Goal: Task Accomplishment & Management: Manage account settings

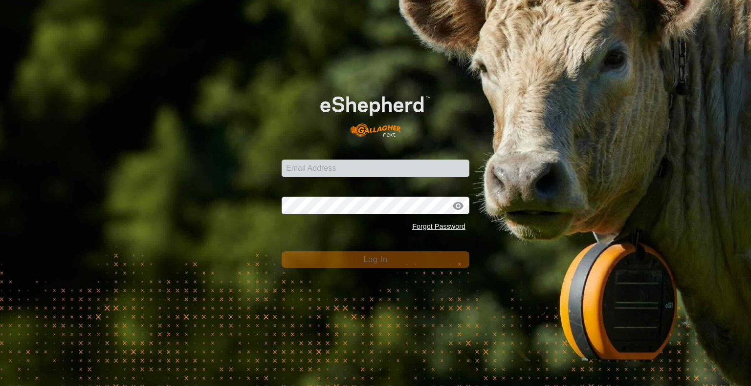
type input "spencer@rsranches.com"
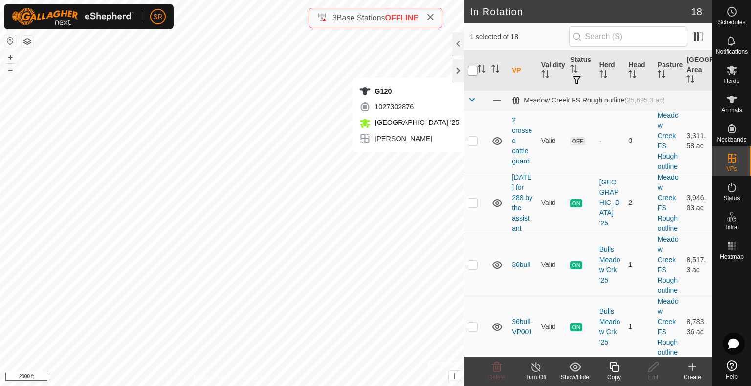
click at [474, 70] on input "checkbox" at bounding box center [473, 71] width 10 height 10
checkbox input "true"
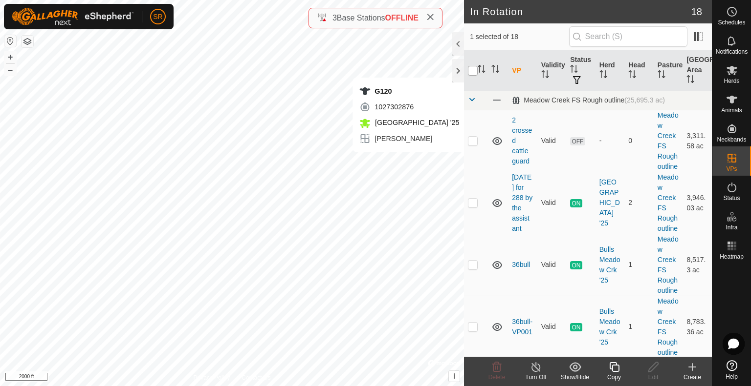
checkbox input "true"
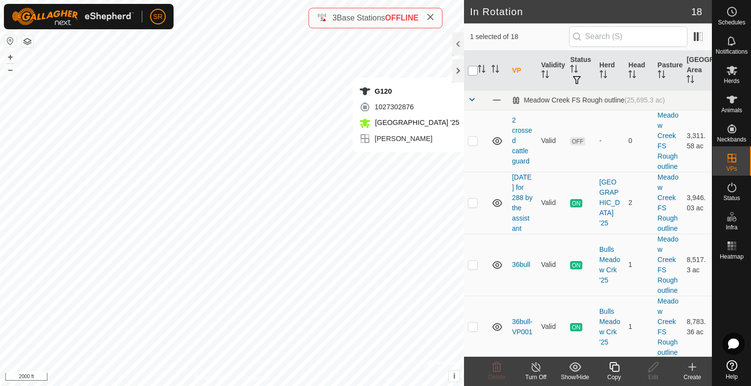
checkbox input "true"
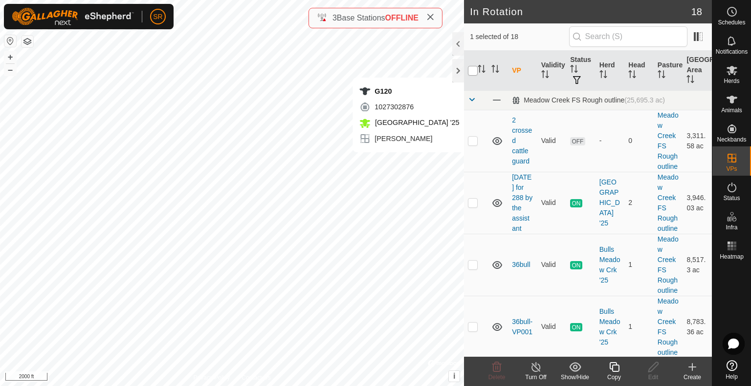
checkbox input "true"
click at [474, 70] on input "checkbox" at bounding box center [473, 71] width 10 height 10
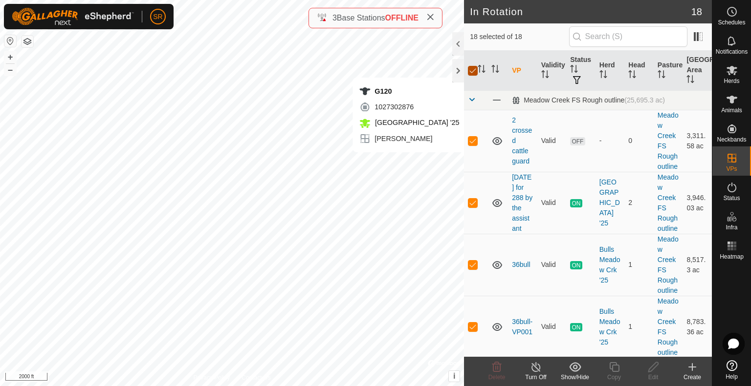
checkbox input "false"
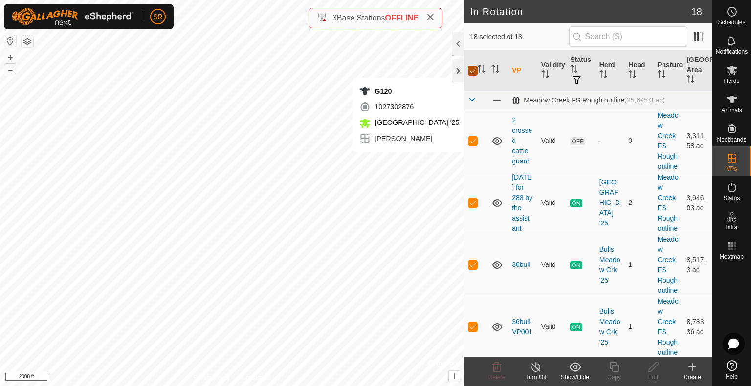
checkbox input "false"
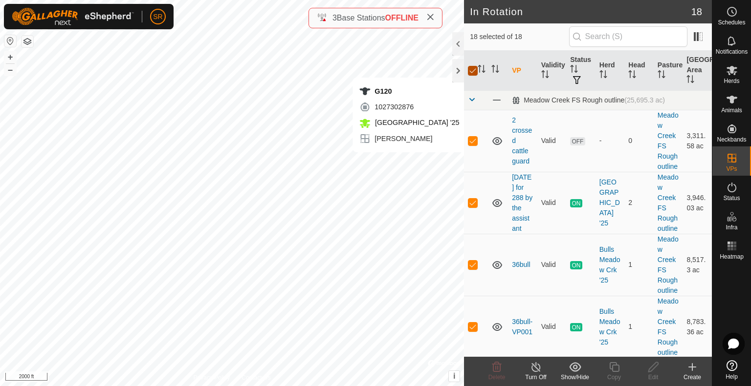
checkbox input "false"
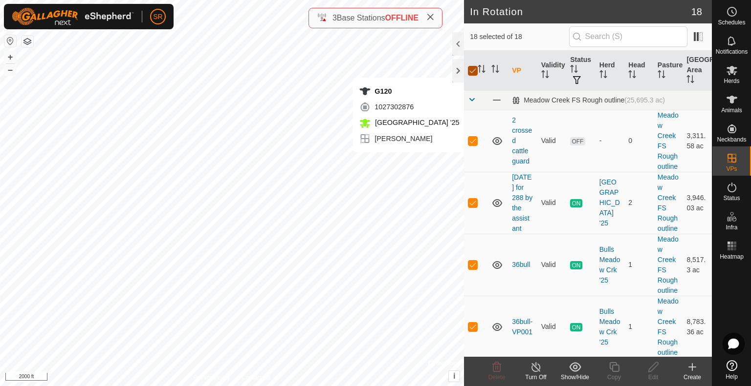
checkbox input "false"
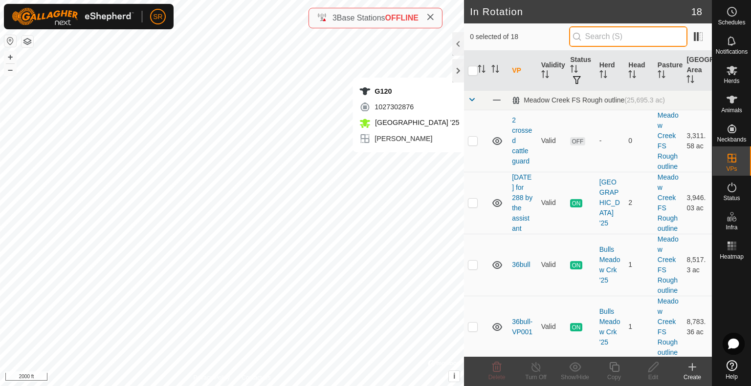
click at [642, 40] on input "text" at bounding box center [628, 36] width 118 height 21
click at [737, 100] on icon at bounding box center [732, 100] width 12 height 12
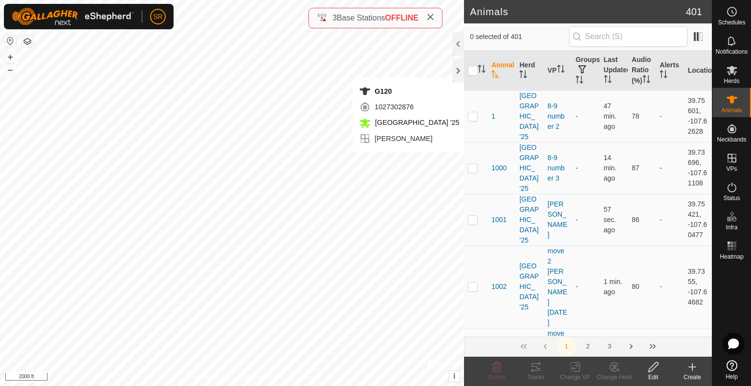
click at [636, 36] on input "text" at bounding box center [628, 36] width 118 height 21
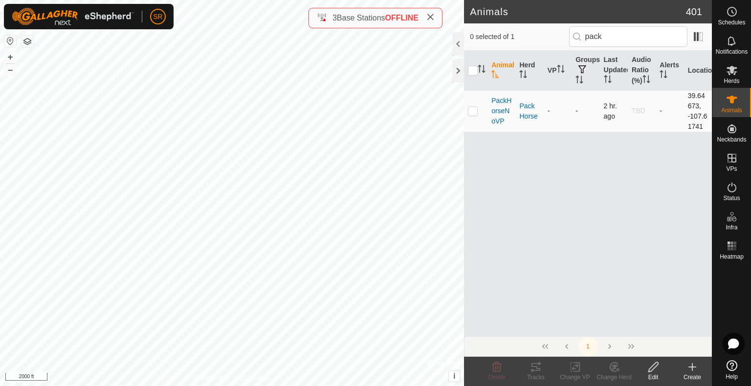
type input "pack"
click at [474, 115] on p-checkbox at bounding box center [473, 111] width 10 height 8
checkbox input "true"
click at [541, 376] on div "Tracks" at bounding box center [535, 377] width 39 height 9
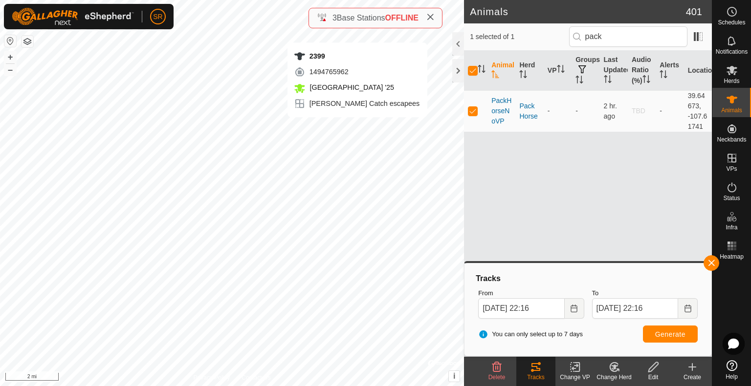
checkbox input "false"
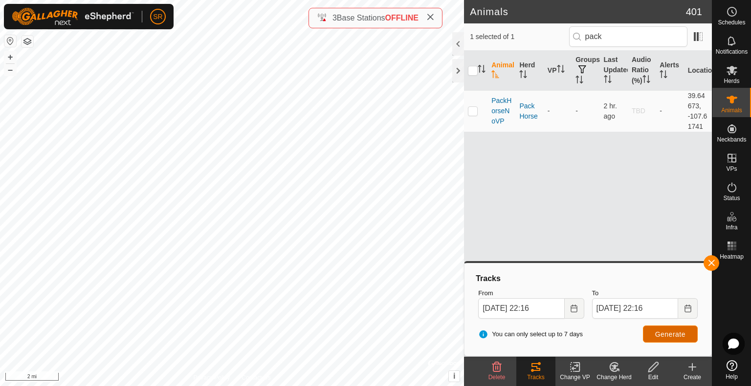
click at [659, 336] on span "Generate" at bounding box center [670, 335] width 30 height 8
click at [709, 262] on button "button" at bounding box center [711, 264] width 16 height 16
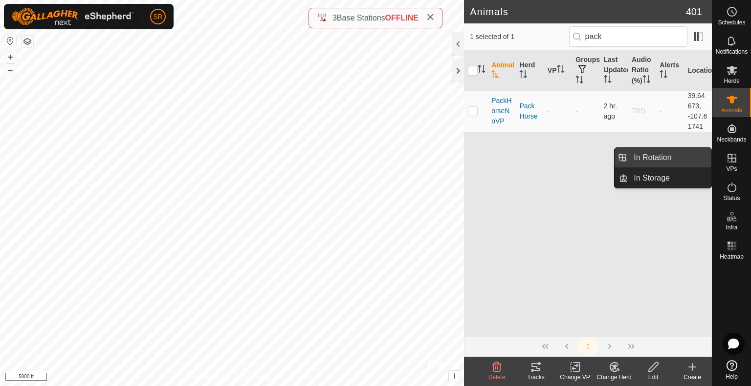
click at [692, 158] on link "In Rotation" at bounding box center [669, 158] width 84 height 20
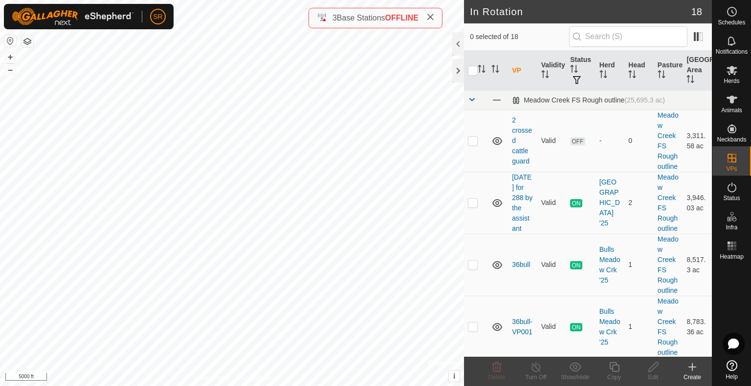
click at [692, 376] on div "Create" at bounding box center [691, 377] width 39 height 9
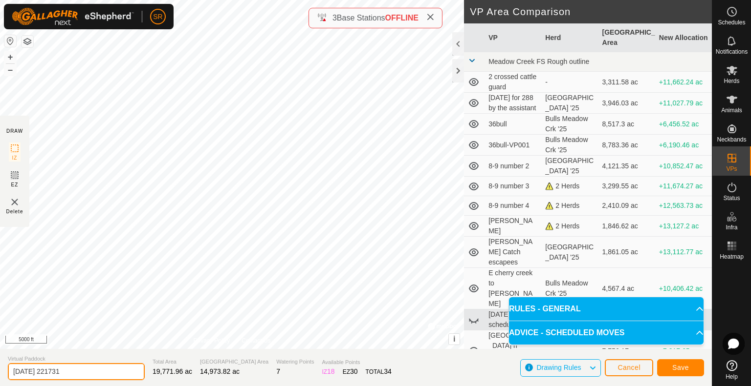
drag, startPoint x: 112, startPoint y: 370, endPoint x: 7, endPoint y: 371, distance: 104.6
click at [7, 371] on section "Virtual Paddock [DATE] 221731 Total Area 19,771.96 ac Grazing Area 14,973.82 ac…" at bounding box center [355, 367] width 711 height 37
click at [25, 368] on input "C" at bounding box center [76, 372] width 137 height 17
type input "[GEOGRAPHIC_DATA] n far north"
click at [680, 372] on button "Save" at bounding box center [680, 368] width 47 height 17
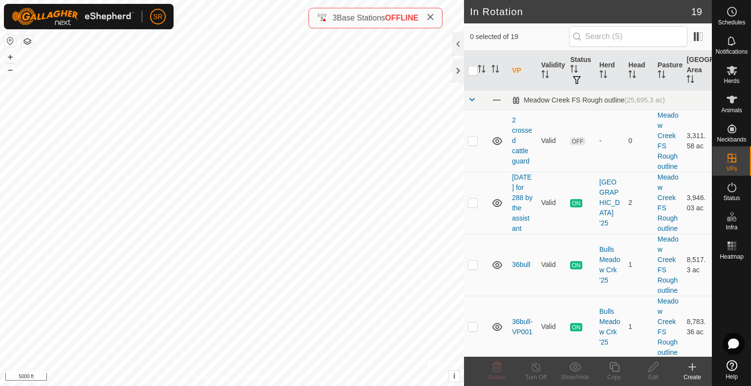
click at [280, 142] on div "+ – ⇧ i © Mapbox , © OpenStreetMap , Improve this map 5000 ft" at bounding box center [232, 193] width 464 height 386
checkbox input "true"
click at [210, 80] on div "[GEOGRAPHIC_DATA] n far north Status: OFF Type: Inclusion Zone + – ⇧ i © Mapbox…" at bounding box center [232, 193] width 464 height 386
click at [730, 109] on span "Animals" at bounding box center [731, 110] width 21 height 6
click at [276, 147] on div "[GEOGRAPHIC_DATA] n far north Status: OFF Type: Inclusion Zone + – ⇧ i © Mapbox…" at bounding box center [232, 193] width 464 height 386
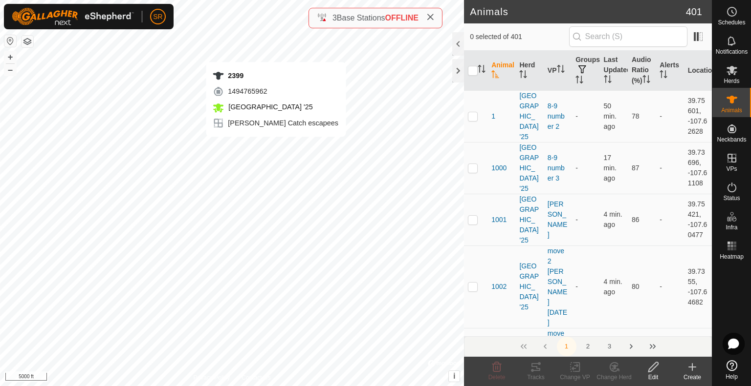
checkbox input "true"
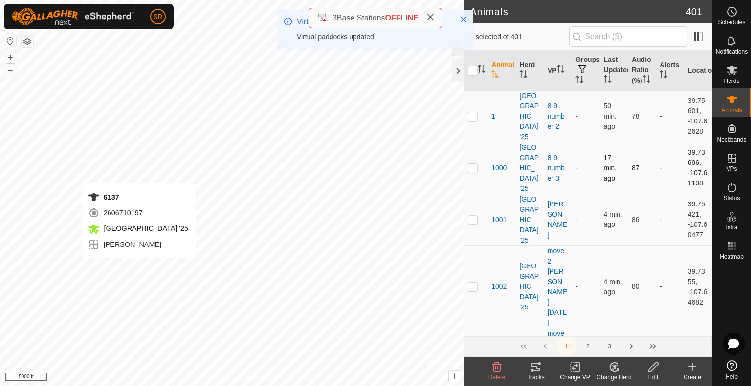
click at [139, 268] on div "6137 2606710197 [GEOGRAPHIC_DATA] '25 [PERSON_NAME] + – ⇧ i © Mapbox , © OpenSt…" at bounding box center [232, 193] width 464 height 386
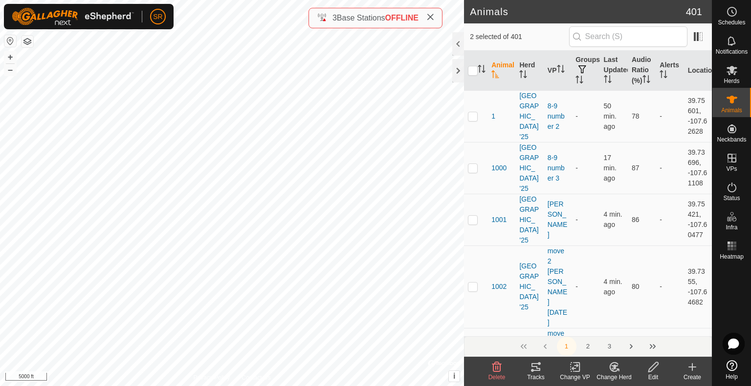
click at [570, 367] on rect at bounding box center [574, 367] width 9 height 9
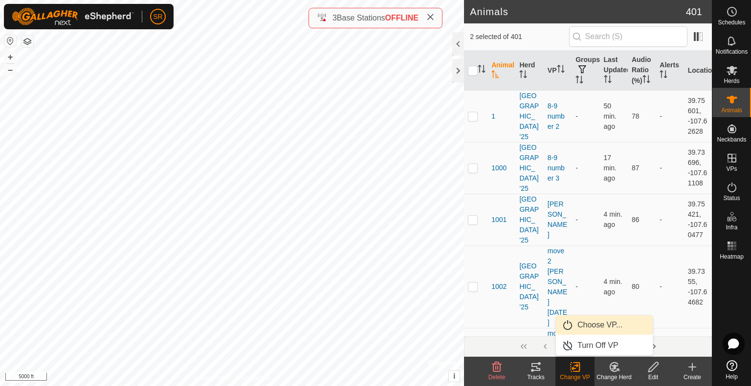
click at [586, 331] on link "Choose VP..." at bounding box center [604, 326] width 97 height 20
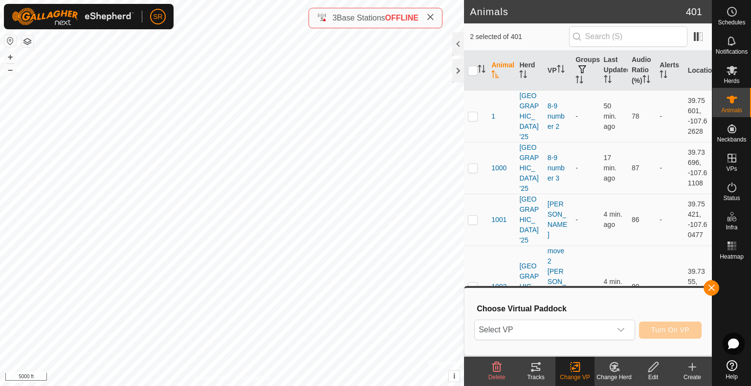
click at [586, 331] on span "Select VP" at bounding box center [542, 331] width 136 height 20
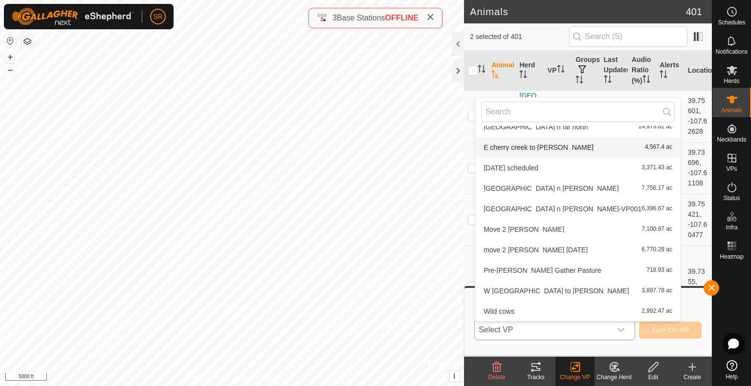
scroll to position [207, 0]
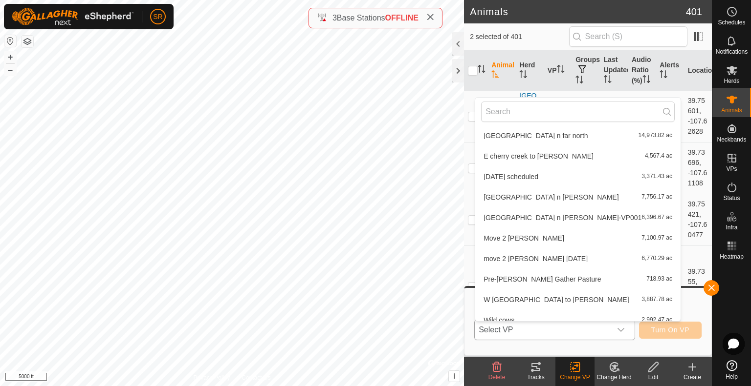
click at [524, 135] on li "[GEOGRAPHIC_DATA] n far north 14,973.82 ac" at bounding box center [577, 136] width 205 height 20
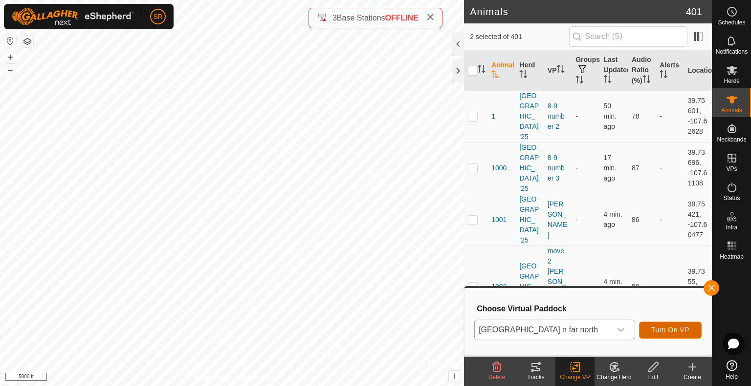
click at [669, 325] on button "Turn On VP" at bounding box center [670, 330] width 63 height 17
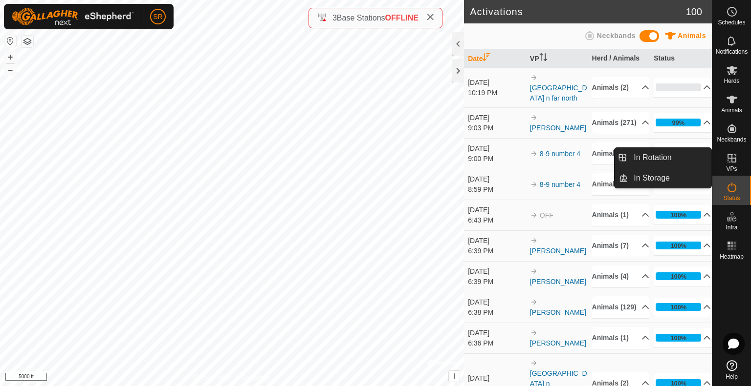
click at [733, 160] on icon at bounding box center [732, 158] width 12 height 12
click at [688, 153] on link "In Rotation" at bounding box center [669, 158] width 84 height 20
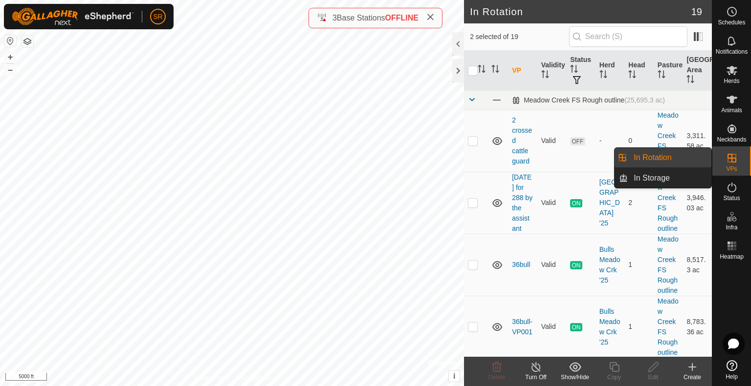
click at [688, 153] on link "In Rotation" at bounding box center [669, 158] width 84 height 20
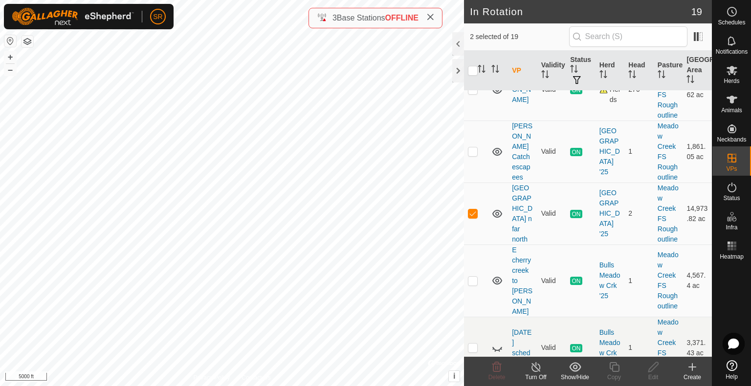
scroll to position [484, 0]
click at [473, 219] on p-checkbox at bounding box center [473, 215] width 10 height 8
checkbox input "false"
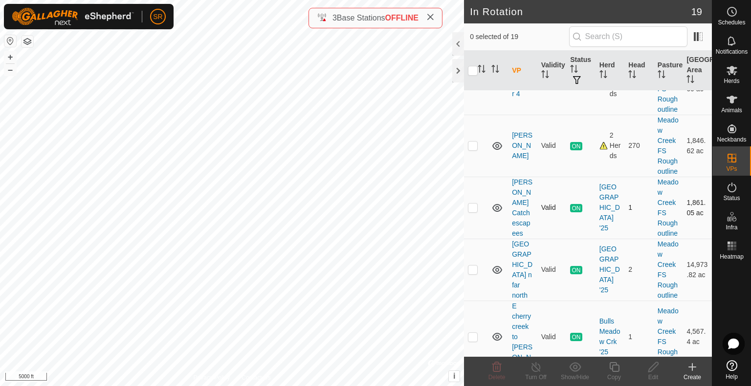
scroll to position [428, 0]
click at [474, 151] on p-checkbox at bounding box center [473, 147] width 10 height 8
checkbox input "true"
click at [613, 373] on div "Copy" at bounding box center [613, 377] width 39 height 9
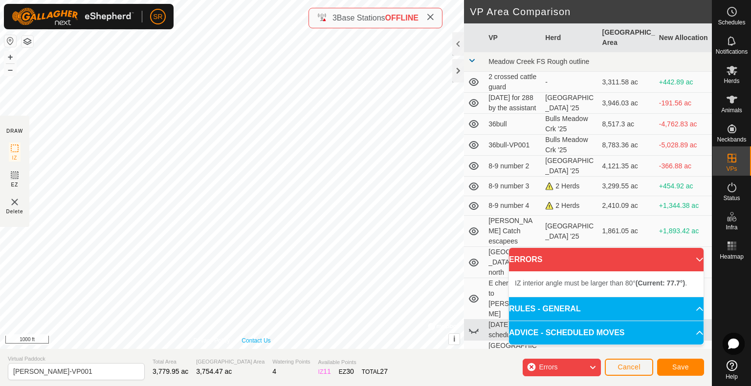
click at [268, 337] on div "Privacy Policy Contact Us + – ⇧ i © Mapbox , © OpenStreetMap , Improve this map…" at bounding box center [232, 174] width 464 height 349
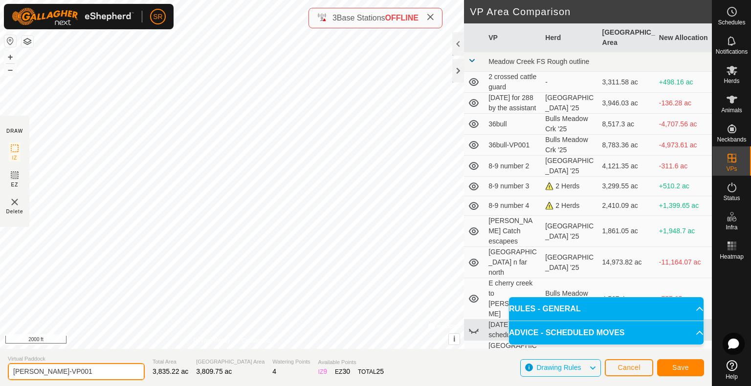
drag, startPoint x: 95, startPoint y: 373, endPoint x: 48, endPoint y: 377, distance: 47.1
click at [48, 377] on input "[PERSON_NAME]-VP001" at bounding box center [76, 372] width 137 height 17
type input "[PERSON_NAME] to [GEOGRAPHIC_DATA]"
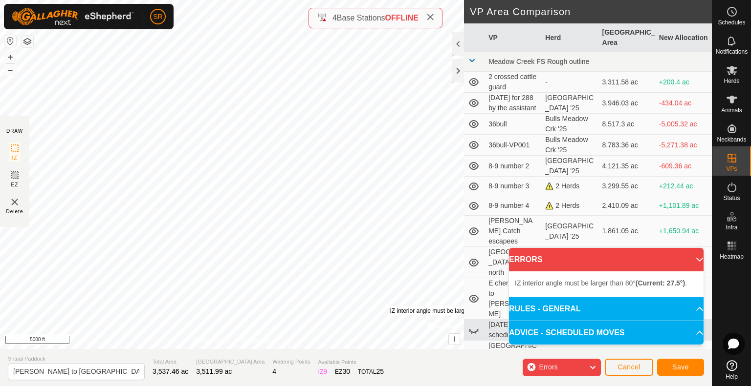
click at [389, 307] on div "IZ interior angle must be larger than 80° (Current: 27.5°) ." at bounding box center [463, 311] width 148 height 9
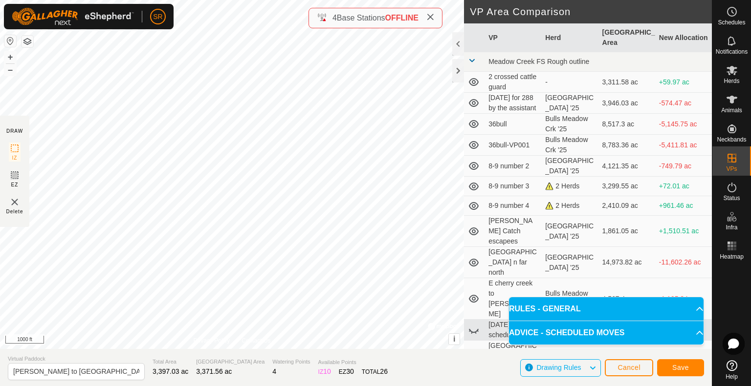
click at [357, 363] on div "DRAW IZ EZ Delete Privacy Policy Contact Us IZ interior angle must be larger th…" at bounding box center [355, 193] width 711 height 386
click at [668, 367] on button "Save" at bounding box center [680, 368] width 47 height 17
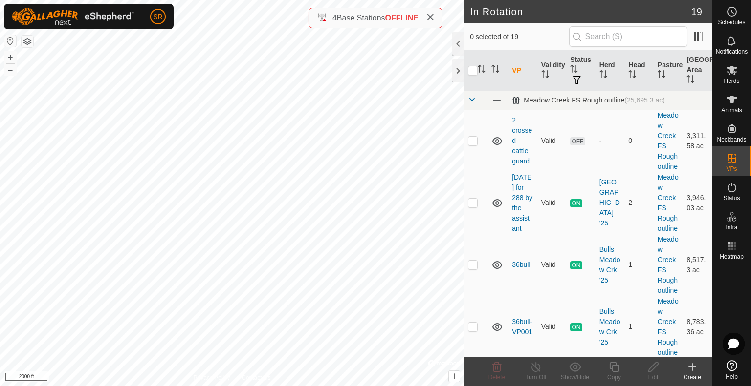
click at [692, 375] on div "Create" at bounding box center [691, 377] width 39 height 9
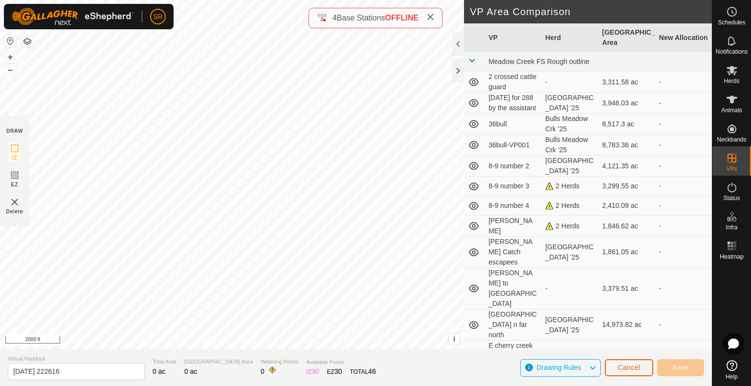
click at [635, 367] on span "Cancel" at bounding box center [628, 368] width 23 height 8
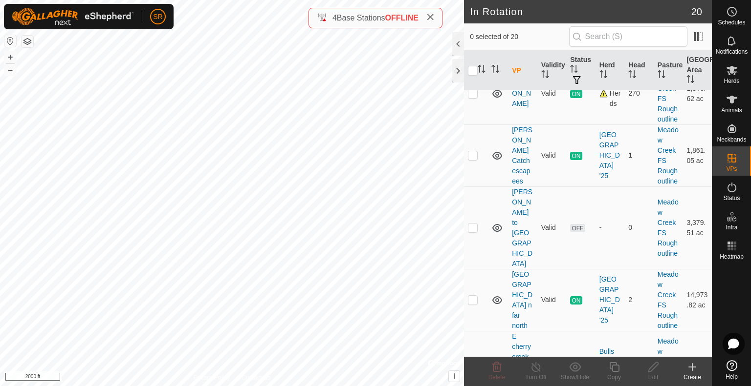
scroll to position [510, 0]
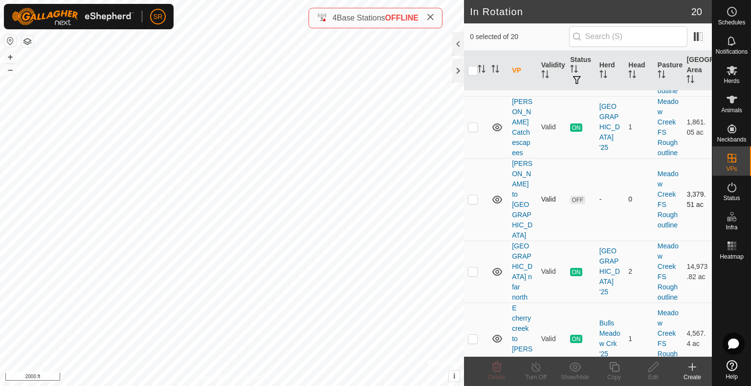
click at [474, 198] on p-checkbox at bounding box center [473, 199] width 10 height 8
checkbox input "true"
click at [615, 372] on icon at bounding box center [614, 368] width 10 height 10
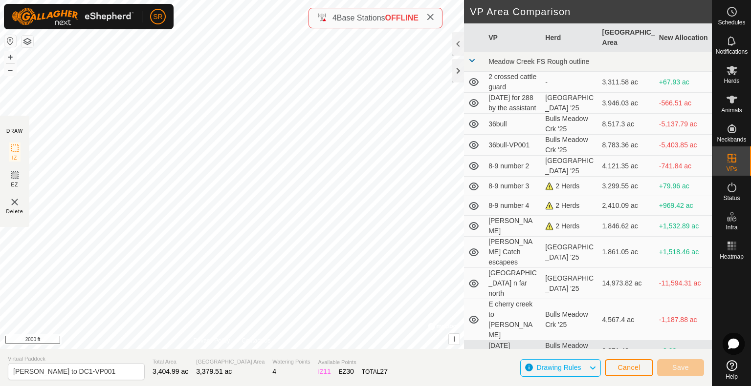
click at [448, 373] on div "DRAW IZ EZ Delete Privacy Policy Contact Us + – ⇧ i © Mapbox , © OpenStreetMap …" at bounding box center [355, 193] width 711 height 386
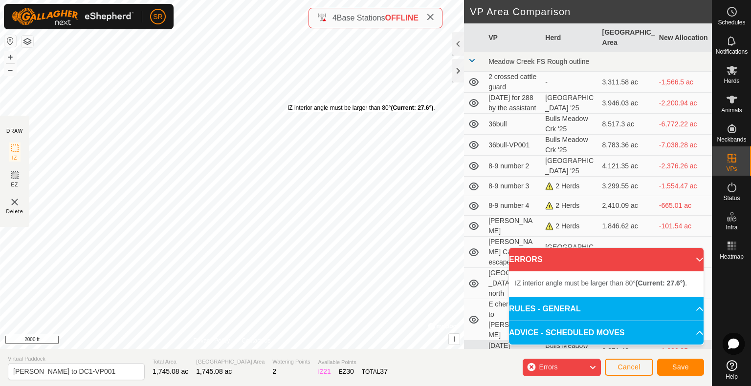
click at [287, 104] on div "IZ interior angle must be larger than 80° (Current: 27.6°) ." at bounding box center [361, 108] width 148 height 9
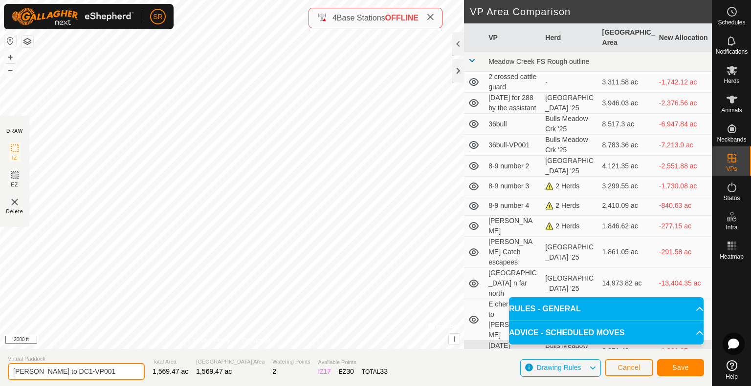
drag, startPoint x: 108, startPoint y: 368, endPoint x: 5, endPoint y: 359, distance: 103.0
click at [5, 359] on section "Virtual [PERSON_NAME][GEOGRAPHIC_DATA] to [GEOGRAPHIC_DATA]-VP001 Total Area 1,…" at bounding box center [355, 367] width 711 height 37
type input "DC1"
click at [679, 366] on span "Save" at bounding box center [680, 368] width 17 height 8
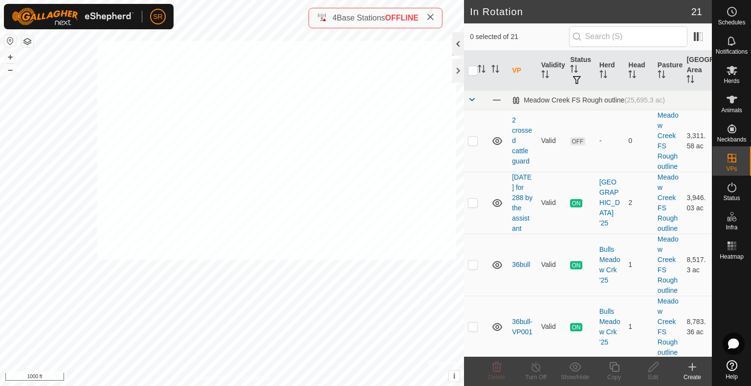
click at [456, 41] on div "In Rotation 21 0 selected of 21 VP Validity Status Herd Head Pasture [GEOGRAPHI…" at bounding box center [355, 193] width 711 height 386
checkbox input "true"
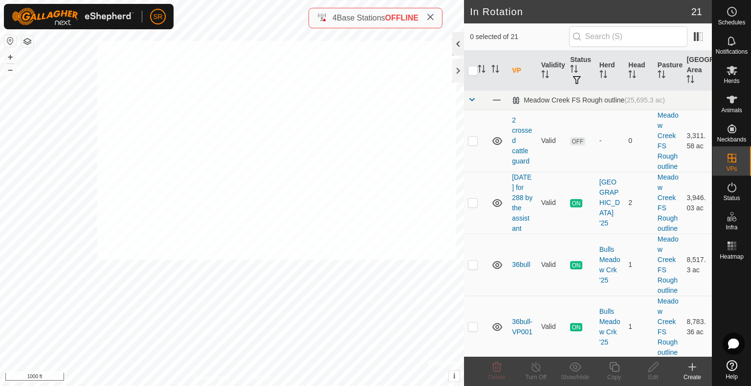
checkbox input "true"
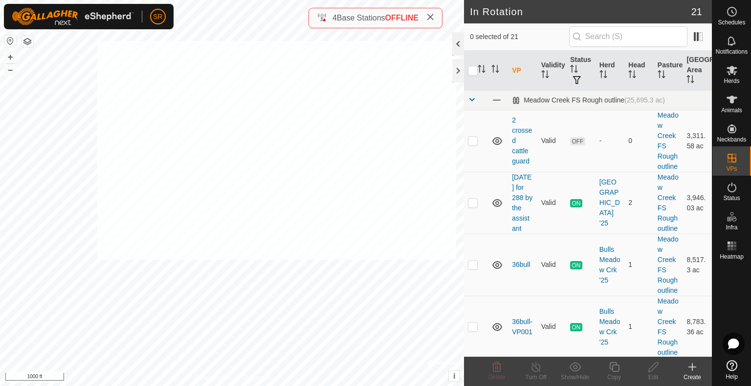
checkbox input "true"
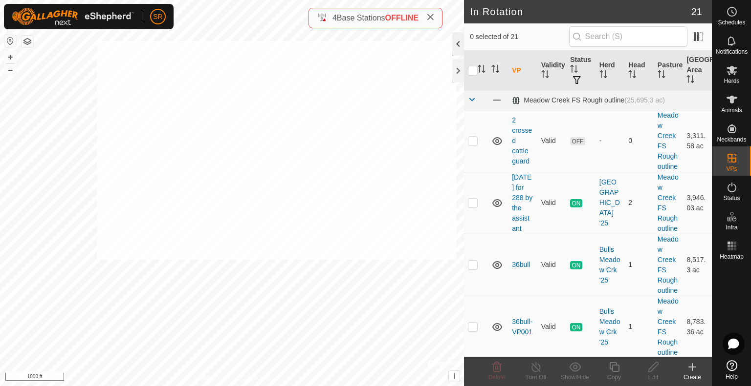
checkbox input "true"
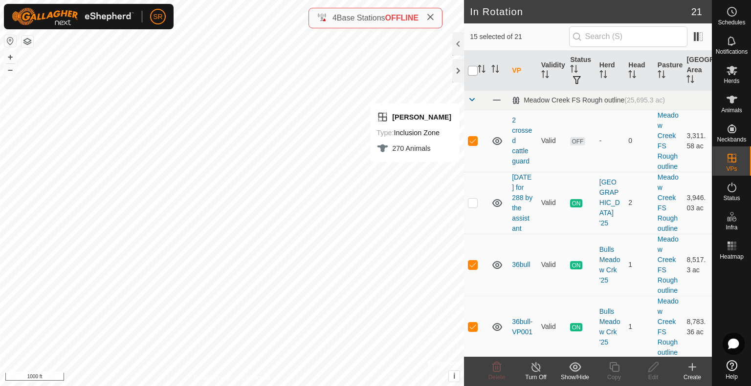
click at [472, 70] on input "checkbox" at bounding box center [473, 71] width 10 height 10
checkbox input "true"
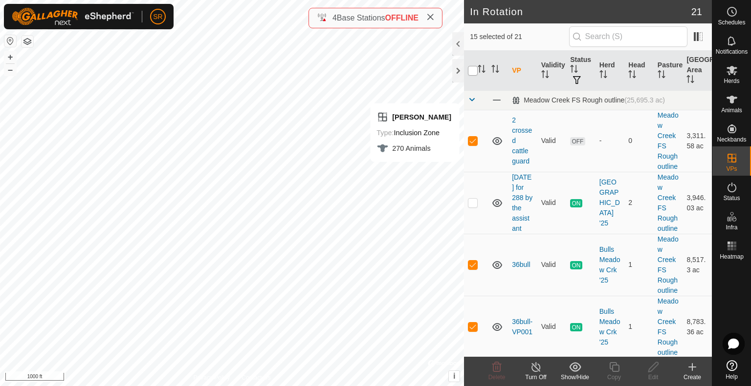
checkbox input "true"
click at [472, 70] on input "checkbox" at bounding box center [473, 71] width 10 height 10
checkbox input "false"
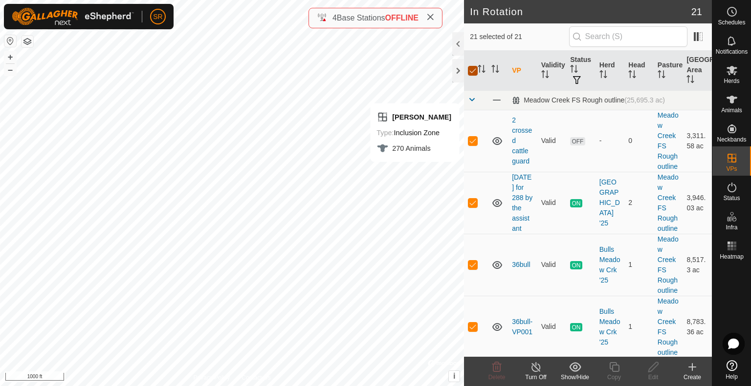
checkbox input "false"
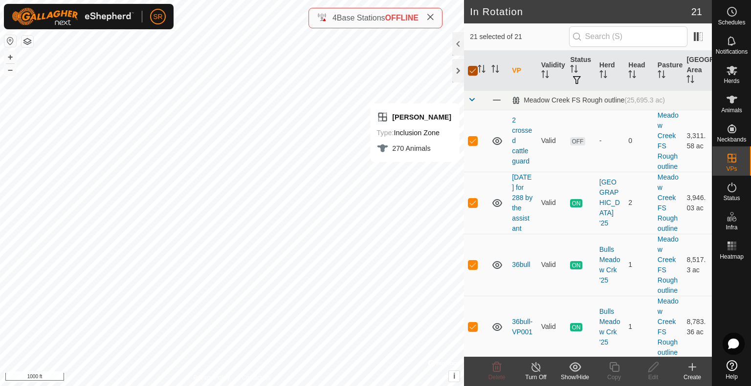
checkbox input "false"
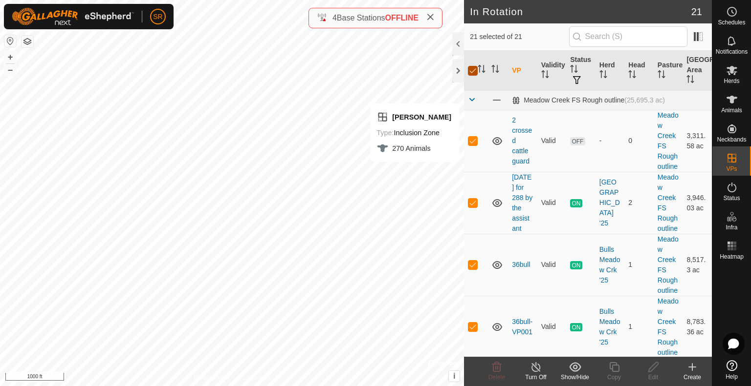
checkbox input "false"
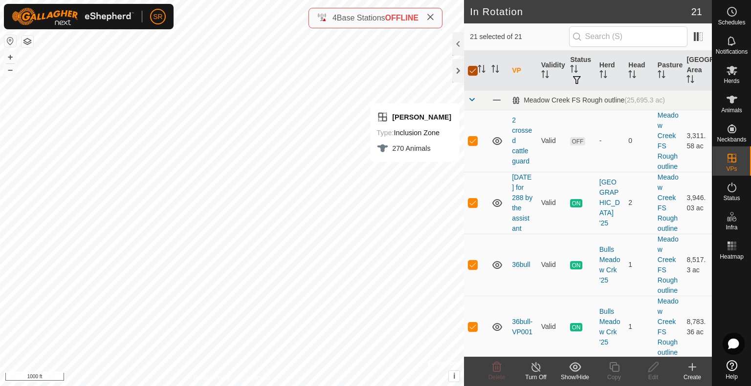
checkbox input "false"
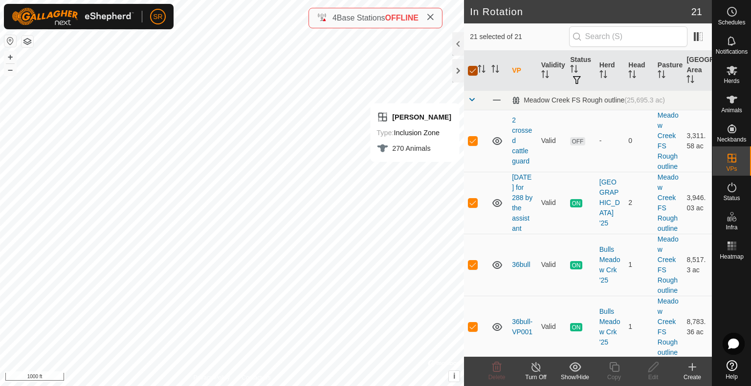
checkbox input "false"
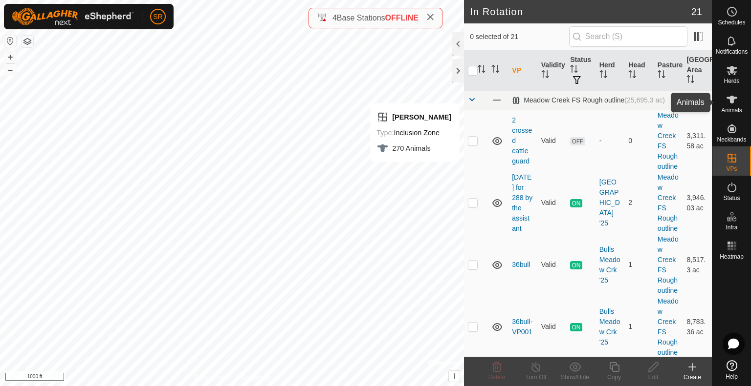
click at [727, 107] on span "Animals" at bounding box center [731, 110] width 21 height 6
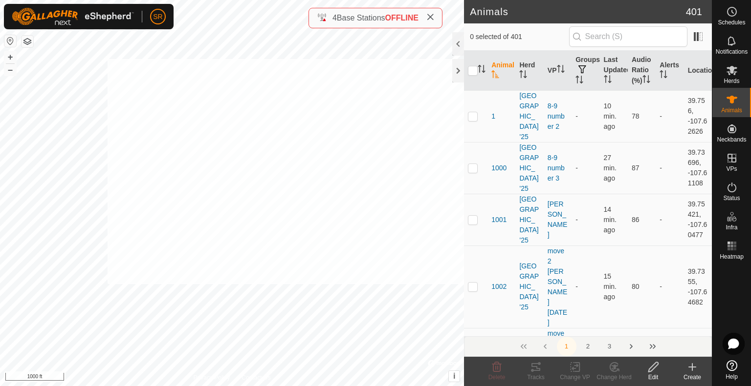
click at [466, 59] on div "Animals 401 0 selected of 401 Animal Herd VP Groups Last Updated Audio Ratio (%…" at bounding box center [355, 193] width 711 height 386
click at [198, 286] on div "6189 0415695436 [GEOGRAPHIC_DATA] '25 [PERSON_NAME] + – ⇧ i © Mapbox , © OpenSt…" at bounding box center [232, 193] width 464 height 386
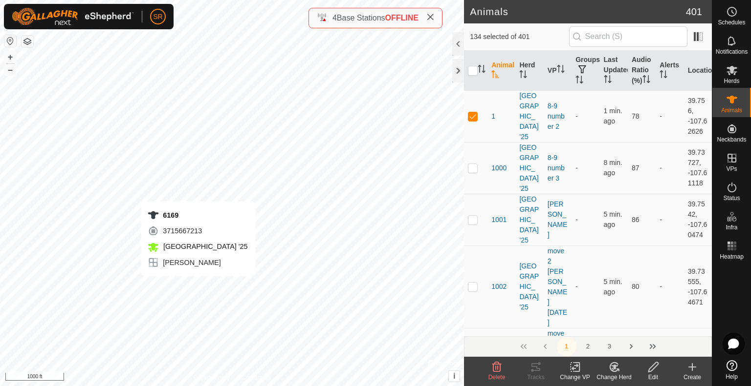
checkbox input "true"
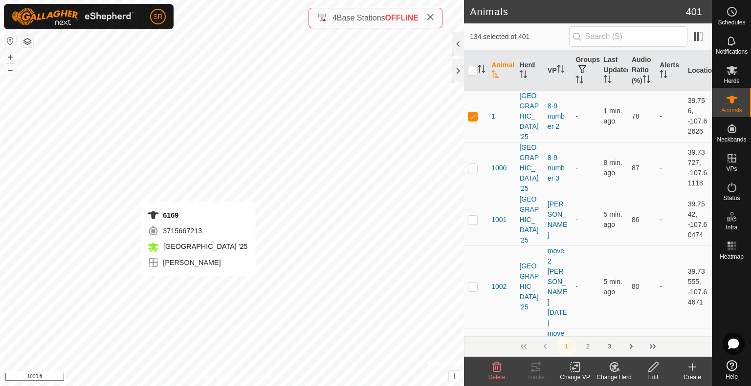
checkbox input "true"
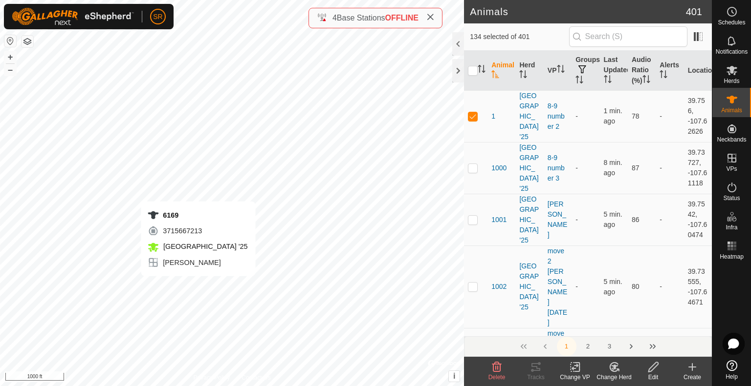
checkbox input "true"
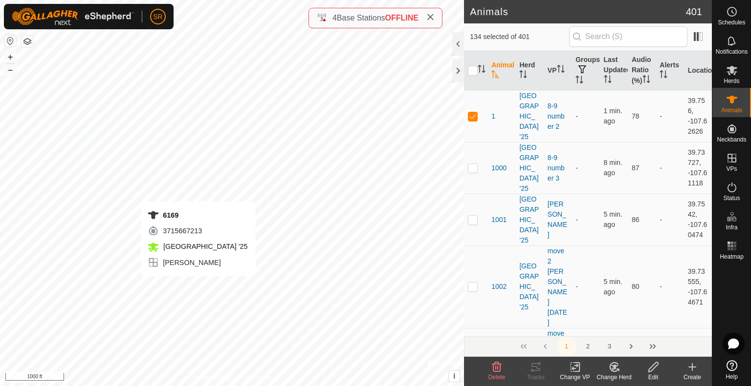
checkbox input "true"
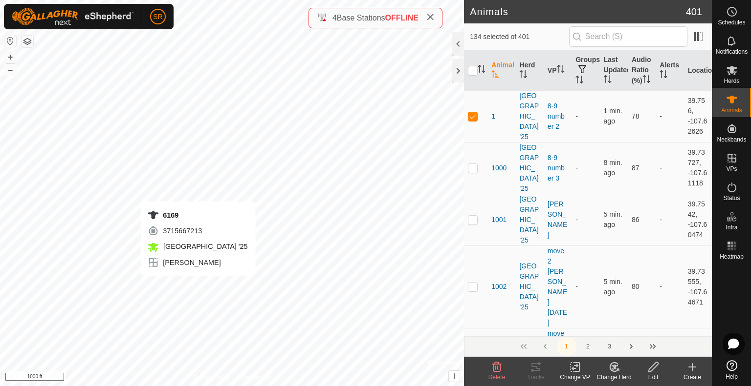
checkbox input "true"
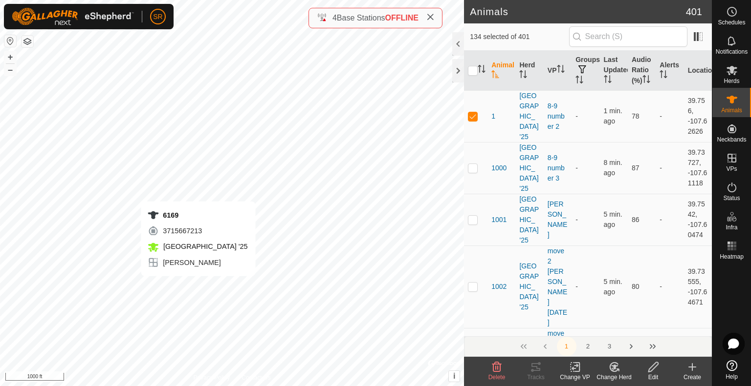
checkbox input "true"
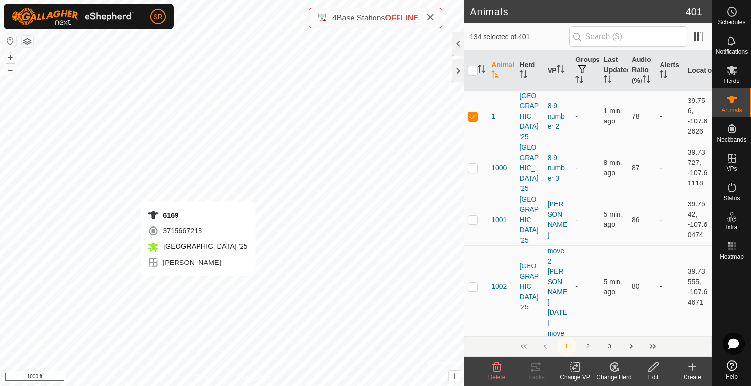
checkbox input "true"
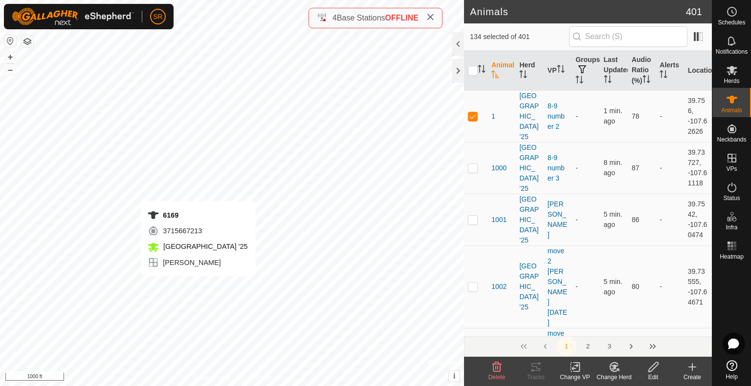
checkbox input "true"
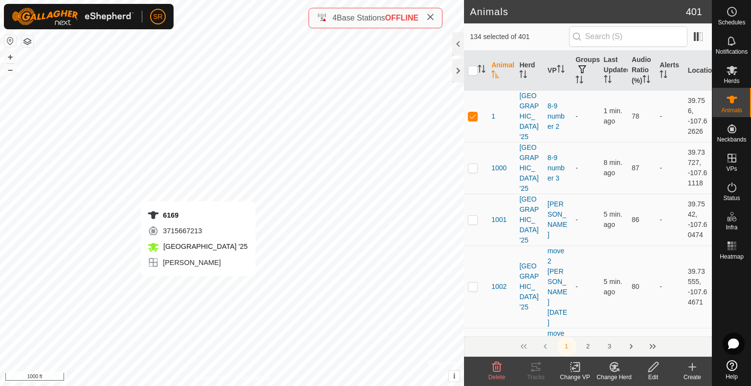
checkbox input "true"
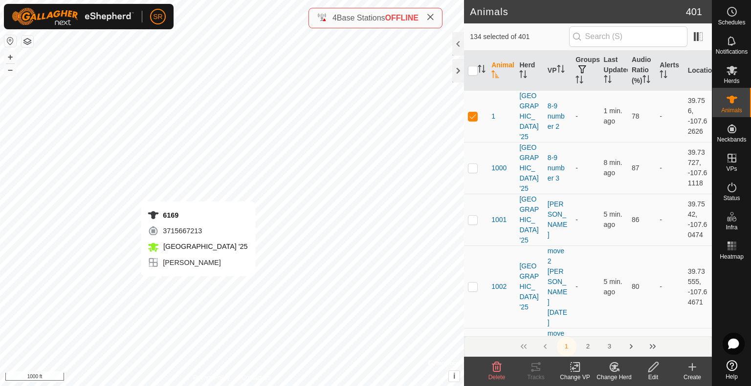
checkbox input "true"
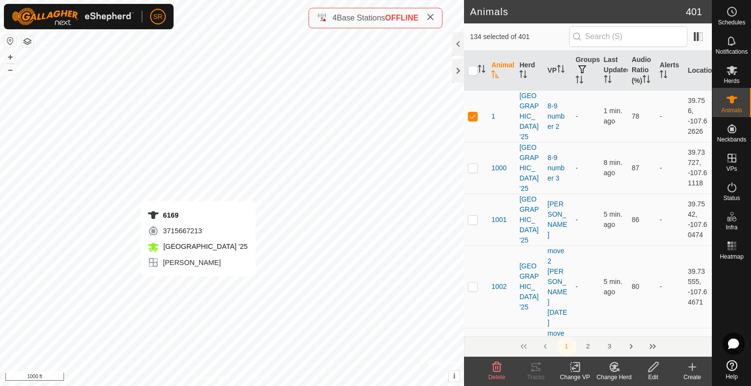
checkbox input "true"
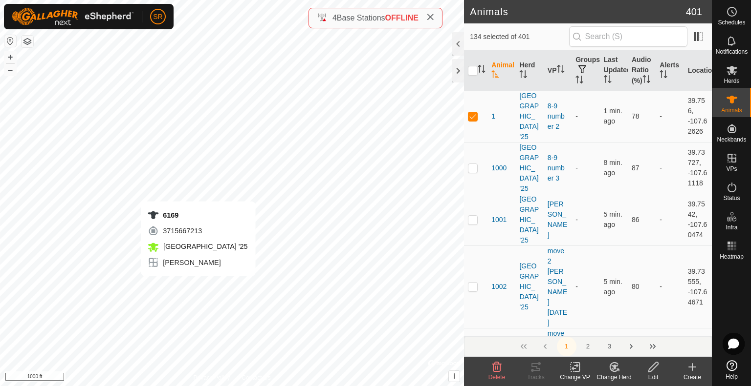
checkbox input "true"
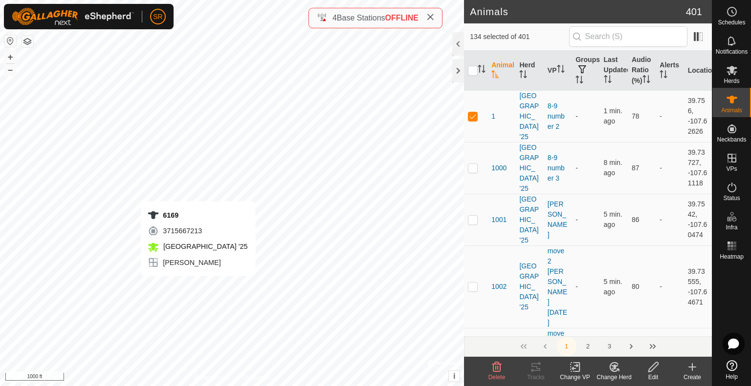
checkbox input "true"
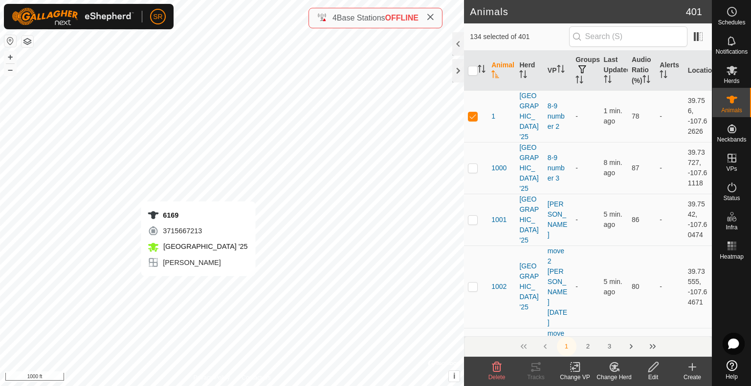
checkbox input "true"
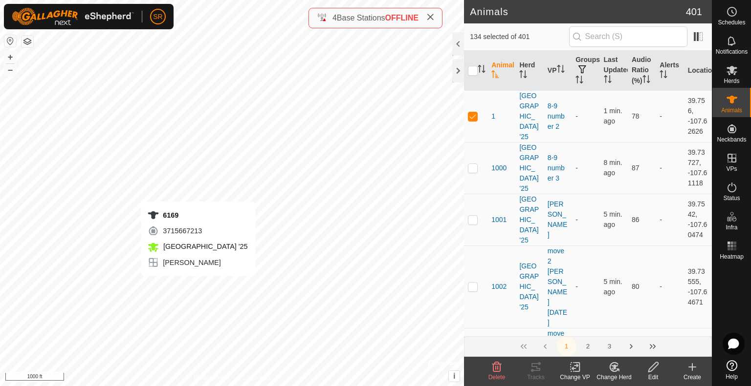
checkbox input "true"
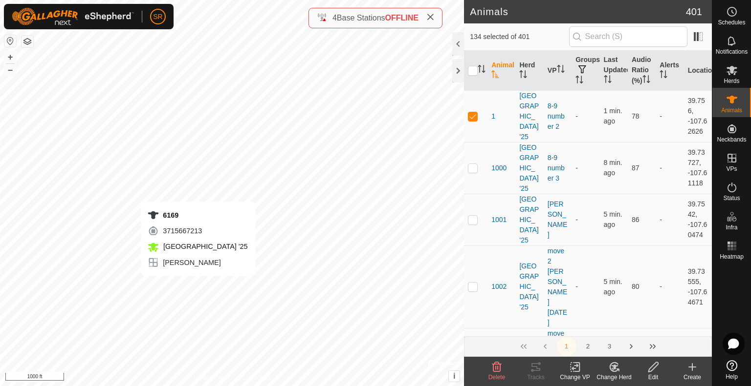
checkbox input "true"
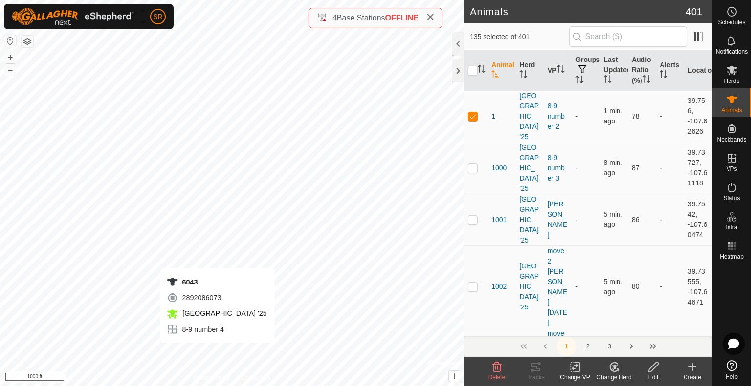
click at [217, 353] on div "6043 2892086073 [GEOGRAPHIC_DATA] '25 8-9 number 4 + – ⇧ i © Mapbox , © OpenStr…" at bounding box center [232, 193] width 464 height 386
checkbox input "true"
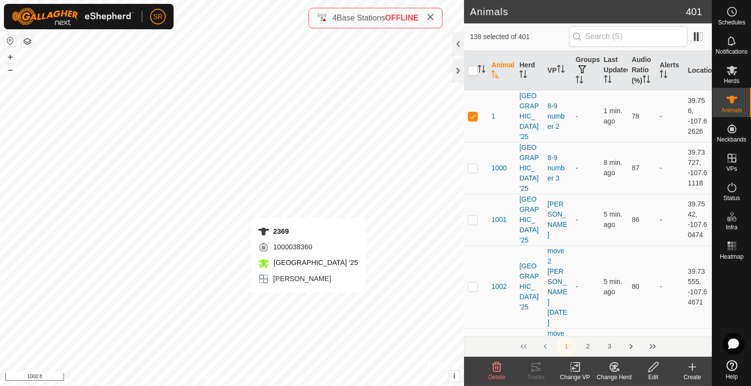
click at [308, 302] on div "2369 1000038360 [GEOGRAPHIC_DATA] '25 [PERSON_NAME] + – ⇧ i © Mapbox , © OpenSt…" at bounding box center [232, 193] width 464 height 386
checkbox input "true"
click at [122, 386] on html "SR Schedules Notifications Herds Animals Neckbands VPs Status Infra Heatmap Hel…" at bounding box center [375, 193] width 751 height 386
checkbox input "true"
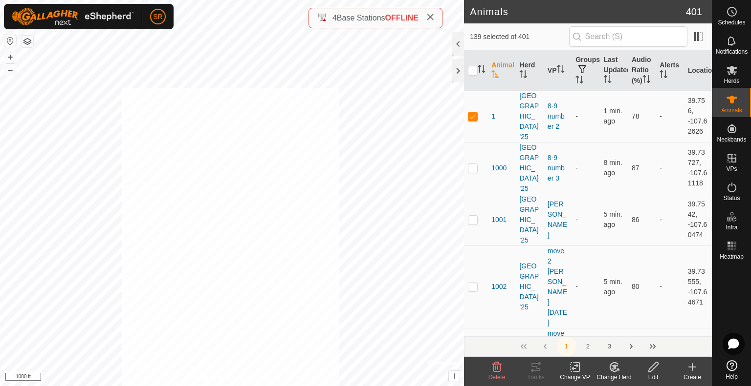
checkbox input "true"
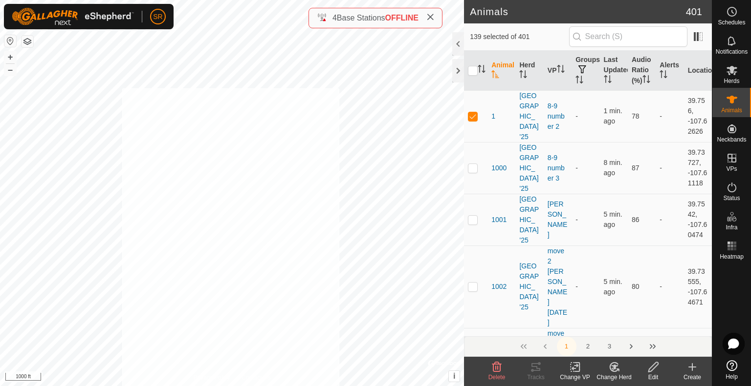
checkbox input "true"
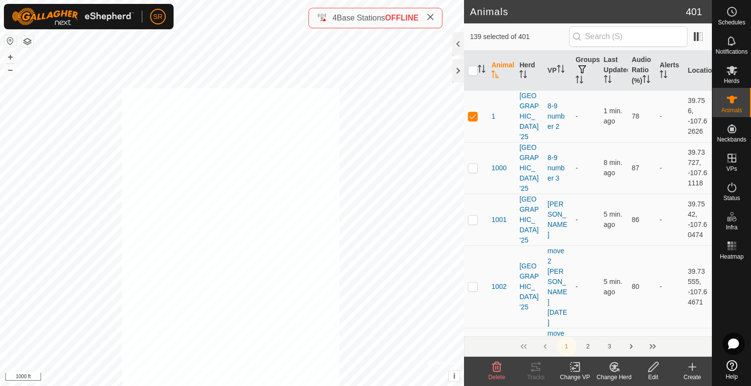
checkbox input "true"
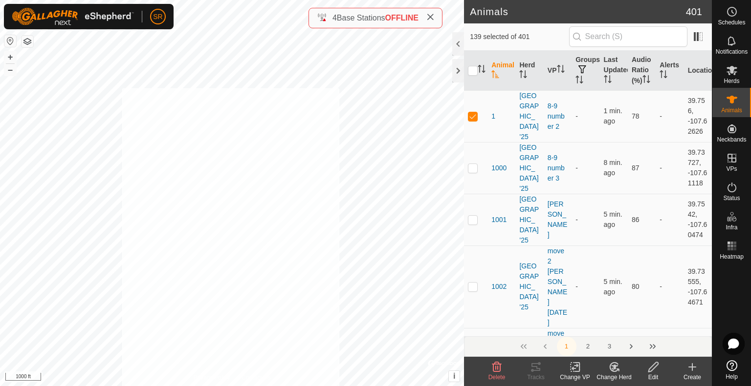
checkbox input "true"
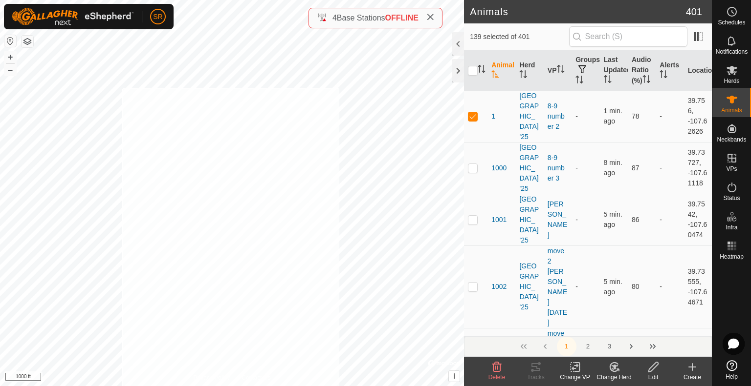
checkbox input "true"
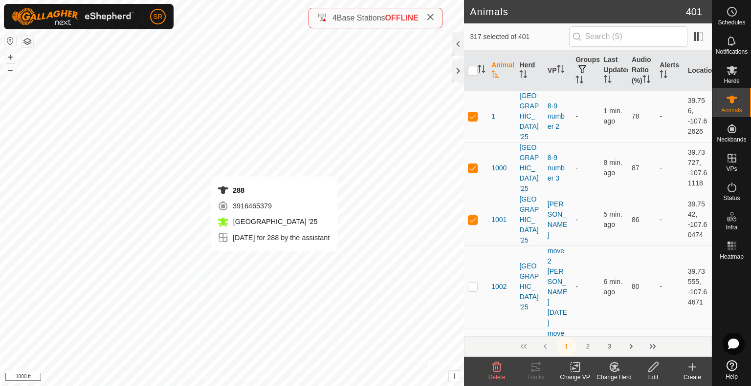
click at [274, 261] on div "288 3916465379 [GEOGRAPHIC_DATA] '25 [DATE] for 288 by the assistant + – ⇧ i © …" at bounding box center [232, 193] width 464 height 386
click at [468, 129] on div "Animals 401 318 selected of 401 Animal Herd VP Groups Last Updated Audio Ratio …" at bounding box center [355, 193] width 711 height 386
click at [573, 371] on icon at bounding box center [575, 368] width 12 height 12
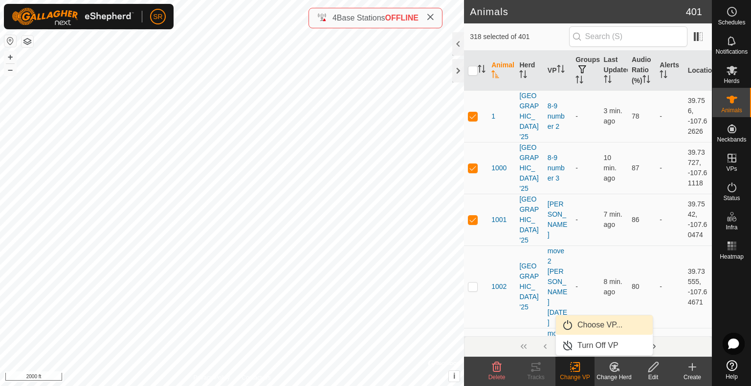
click at [606, 330] on link "Choose VP..." at bounding box center [604, 326] width 97 height 20
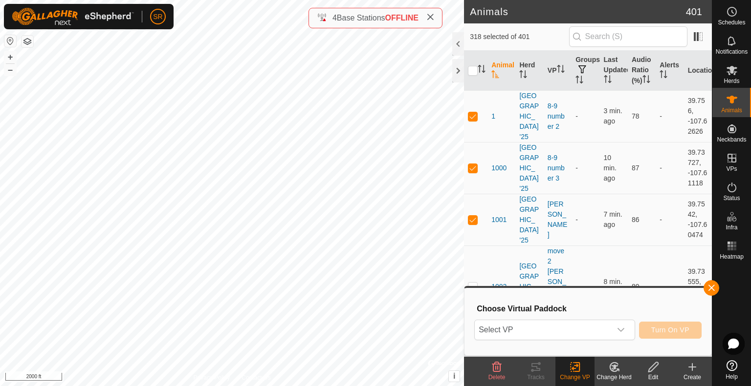
click at [606, 330] on span "Select VP" at bounding box center [542, 331] width 136 height 20
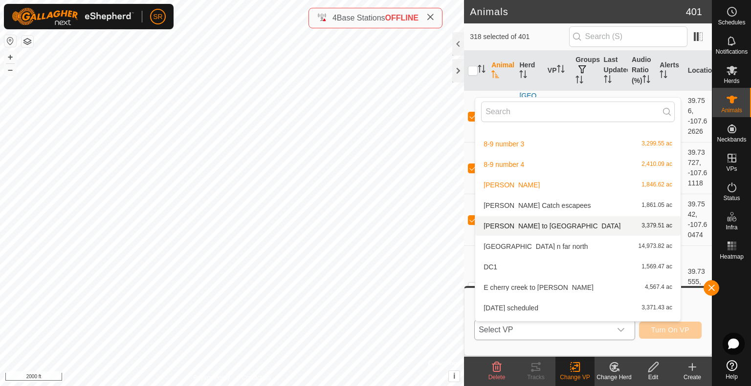
scroll to position [119, 0]
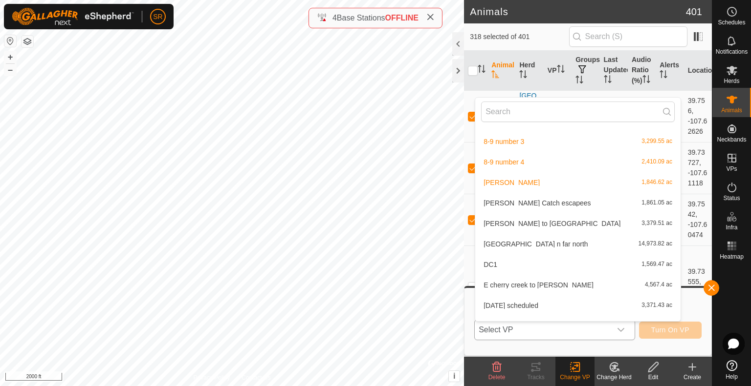
click at [530, 224] on li "[PERSON_NAME] to DC1 3,379.51 ac" at bounding box center [577, 224] width 205 height 20
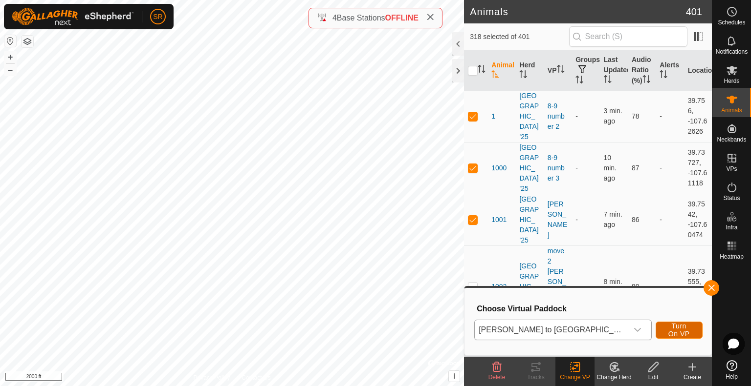
click at [667, 329] on span "Turn On VP" at bounding box center [678, 330] width 22 height 16
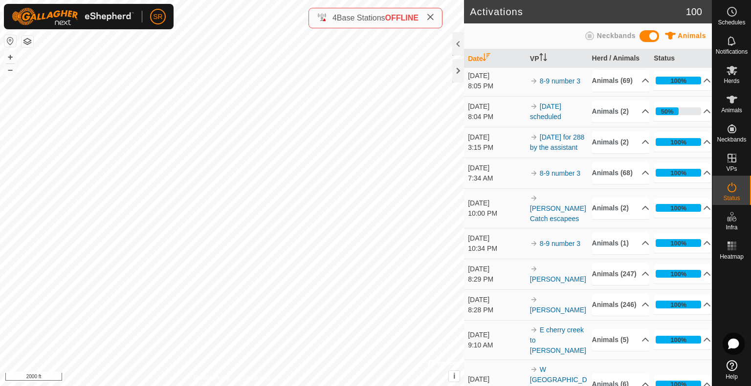
scroll to position [1145, 0]
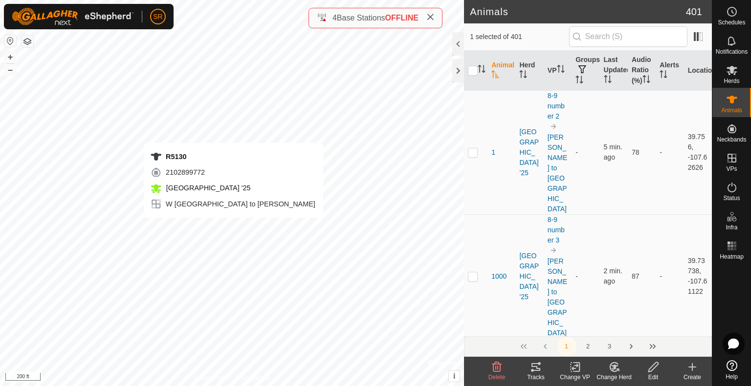
click at [539, 372] on icon at bounding box center [536, 368] width 12 height 12
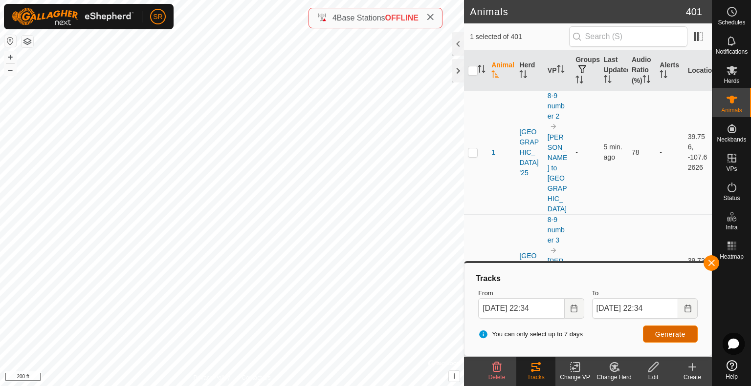
click at [671, 336] on span "Generate" at bounding box center [670, 335] width 30 height 8
click at [730, 187] on icon at bounding box center [732, 188] width 12 height 12
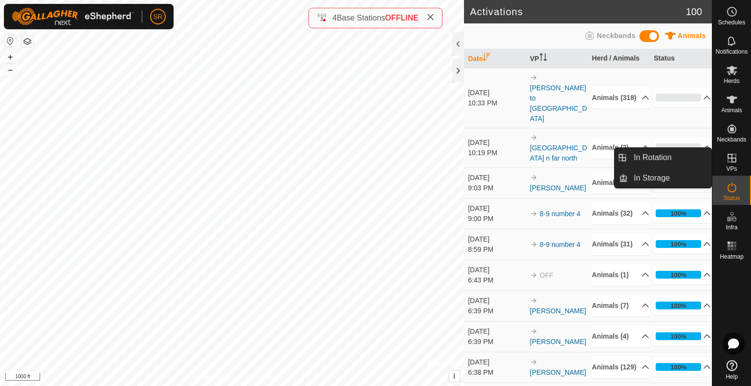
click at [735, 163] on icon at bounding box center [732, 158] width 12 height 12
click at [688, 154] on link "In Rotation" at bounding box center [669, 158] width 84 height 20
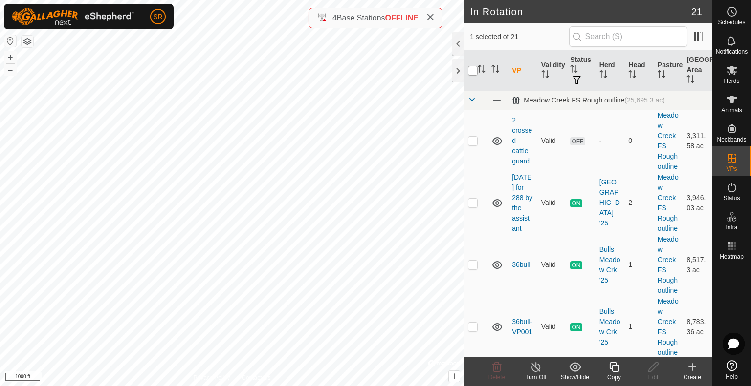
click at [471, 72] on input "checkbox" at bounding box center [473, 71] width 10 height 10
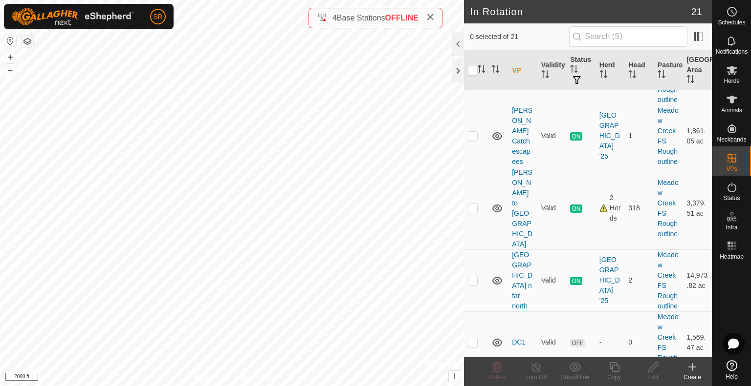
scroll to position [502, 0]
click at [473, 207] on p-checkbox at bounding box center [473, 208] width 10 height 8
click at [615, 372] on icon at bounding box center [614, 368] width 10 height 10
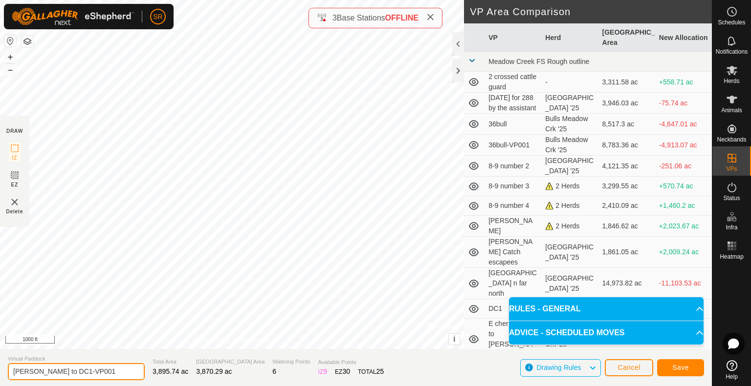
drag, startPoint x: 100, startPoint y: 369, endPoint x: 102, endPoint y: 379, distance: 9.6
click at [102, 379] on input "[PERSON_NAME] to DC1-VP001" at bounding box center [76, 372] width 137 height 17
click at [13, 371] on input "[PERSON_NAME] to DC1-VP001" at bounding box center [76, 372] width 137 height 17
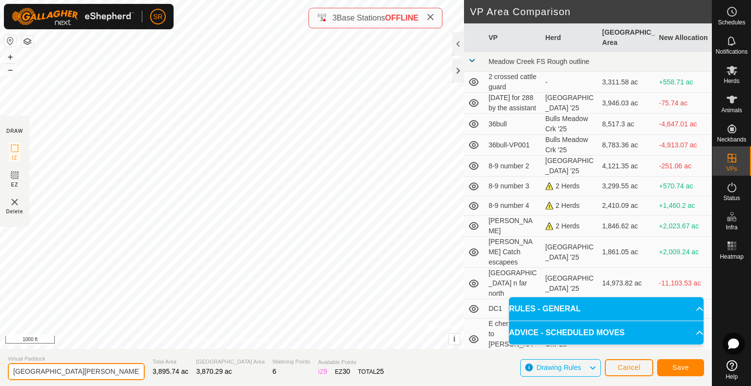
click at [59, 373] on input "[GEOGRAPHIC_DATA][PERSON_NAME] to DC1-VP001" at bounding box center [76, 372] width 137 height 17
drag, startPoint x: 130, startPoint y: 371, endPoint x: 111, endPoint y: 377, distance: 19.9
click at [111, 377] on input "[GEOGRAPHIC_DATA][PERSON_NAME] to DC1-VP001" at bounding box center [76, 372] width 137 height 17
click at [694, 373] on button "Save" at bounding box center [680, 368] width 47 height 17
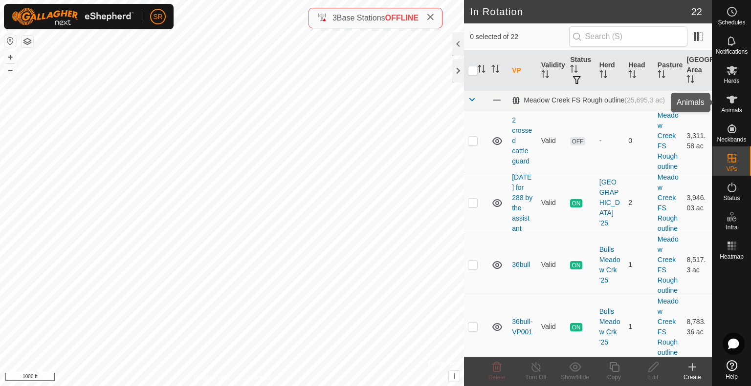
click at [736, 103] on icon at bounding box center [732, 100] width 12 height 12
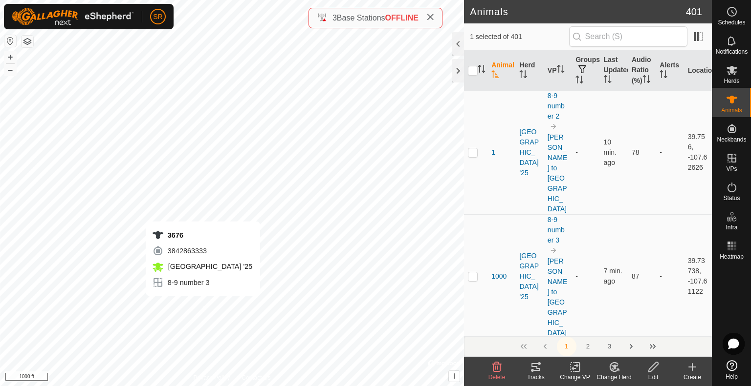
click at [203, 306] on div "3676 3842863333 [GEOGRAPHIC_DATA] '25 8-9 number 3 + – ⇧ i © Mapbox , © OpenStr…" at bounding box center [232, 193] width 464 height 386
click at [536, 371] on icon at bounding box center [535, 368] width 9 height 8
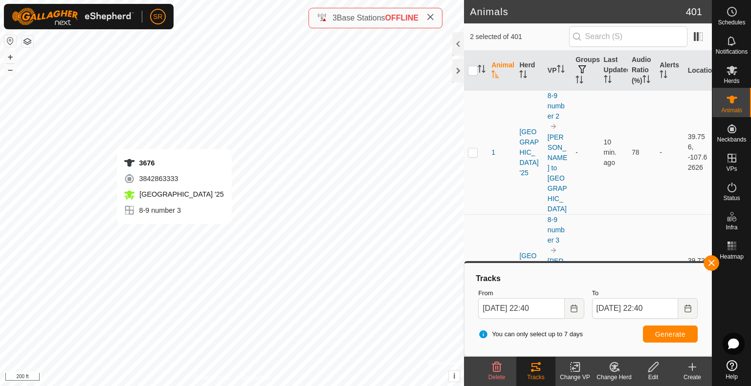
click at [174, 234] on div "3676 3842863333 [GEOGRAPHIC_DATA] '25 8-9 number 3 + – ⇧ i © Mapbox , © OpenStr…" at bounding box center [232, 193] width 464 height 386
click at [676, 338] on span "Generate" at bounding box center [670, 335] width 30 height 8
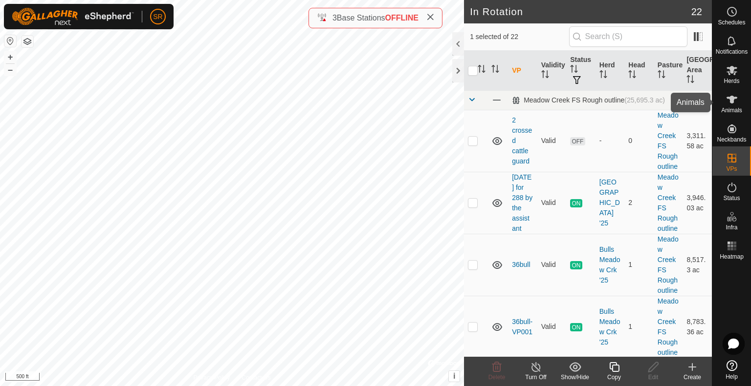
click at [737, 105] on icon at bounding box center [732, 100] width 12 height 12
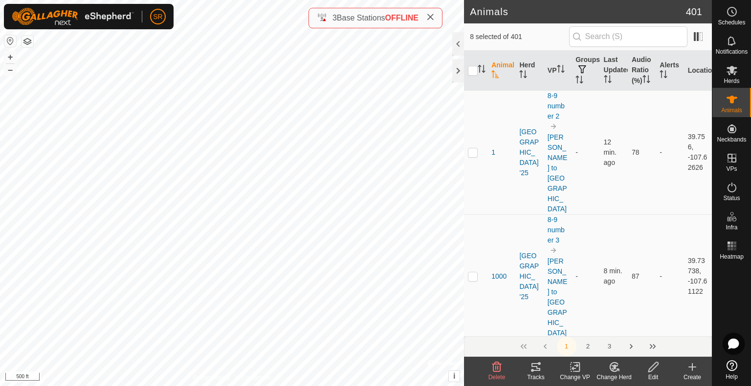
click at [570, 374] on div "Change VP" at bounding box center [574, 377] width 39 height 9
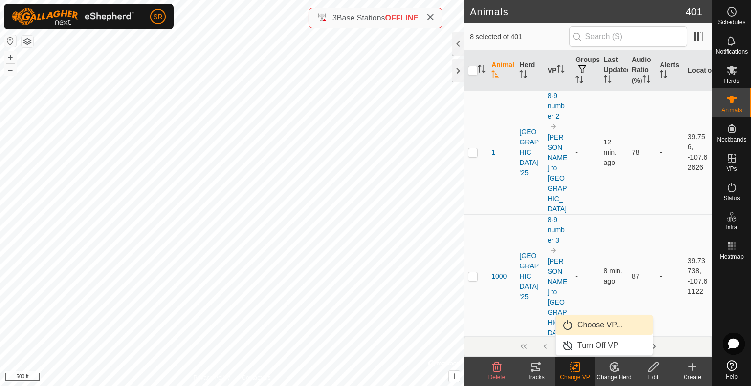
click at [590, 324] on link "Choose VP..." at bounding box center [604, 326] width 97 height 20
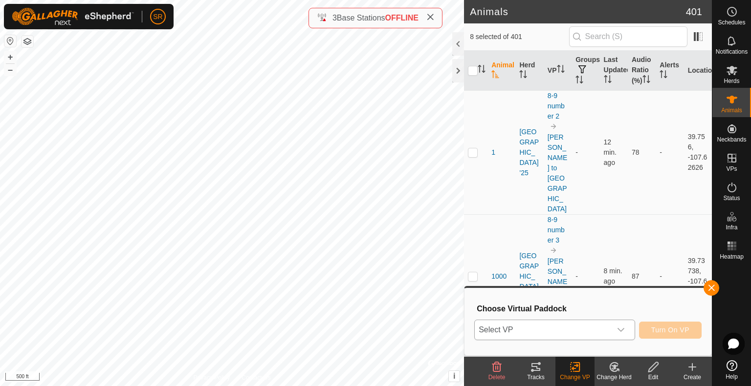
click at [586, 324] on span "Select VP" at bounding box center [542, 331] width 136 height 20
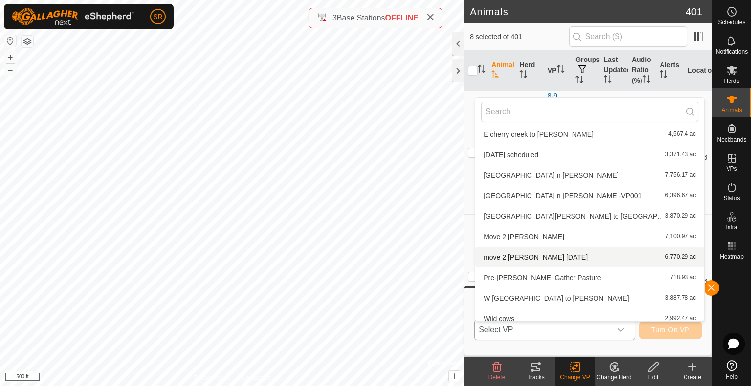
scroll to position [278, 0]
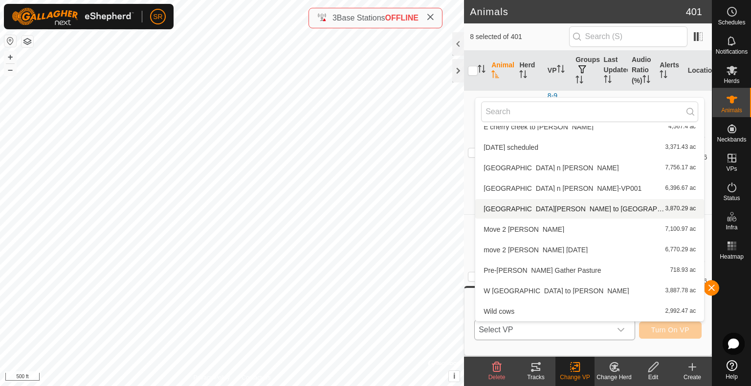
click at [537, 209] on li "Mansfield n [PERSON_NAME] to DC1 3,870.29 ac" at bounding box center [589, 209] width 229 height 20
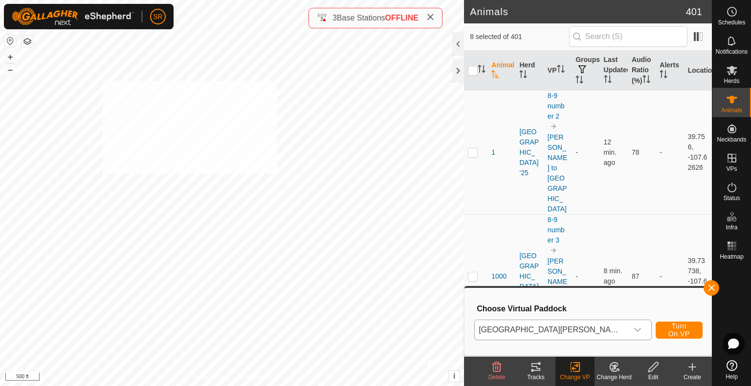
click at [102, 81] on div "1028 1179794791 [GEOGRAPHIC_DATA] '25 8-9 number 4 + – ⇧ i © Mapbox , © OpenStr…" at bounding box center [232, 193] width 464 height 386
click at [536, 329] on span "Select VP" at bounding box center [542, 331] width 136 height 20
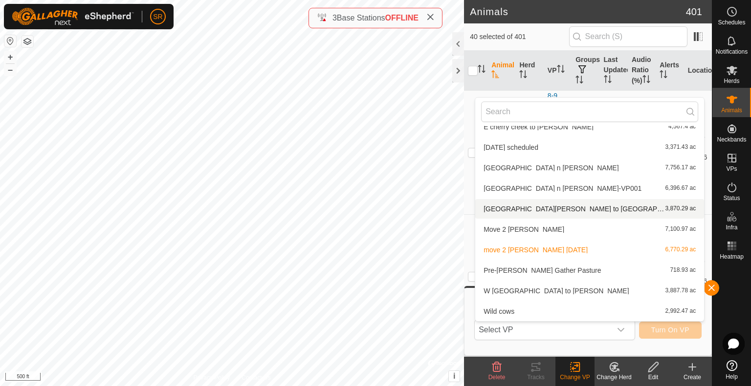
click at [532, 213] on li "Mansfield n [PERSON_NAME] to DC1 3,870.29 ac" at bounding box center [589, 209] width 229 height 20
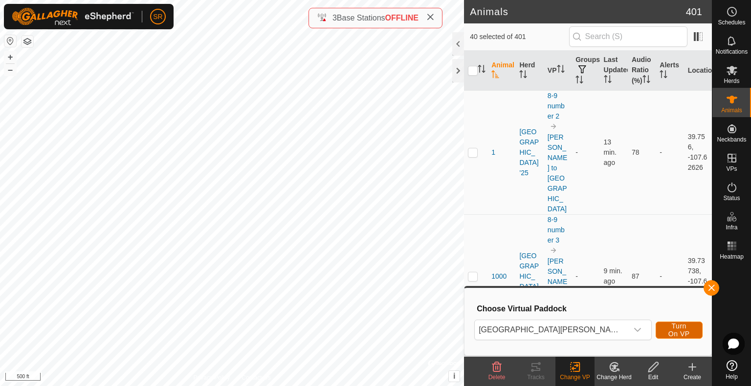
click at [667, 330] on span "Turn On VP" at bounding box center [678, 330] width 22 height 16
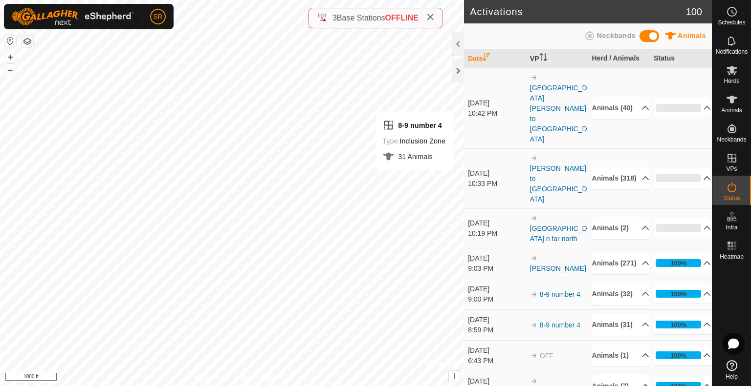
click at [691, 169] on p-accordion-header "0%" at bounding box center [681, 179] width 57 height 20
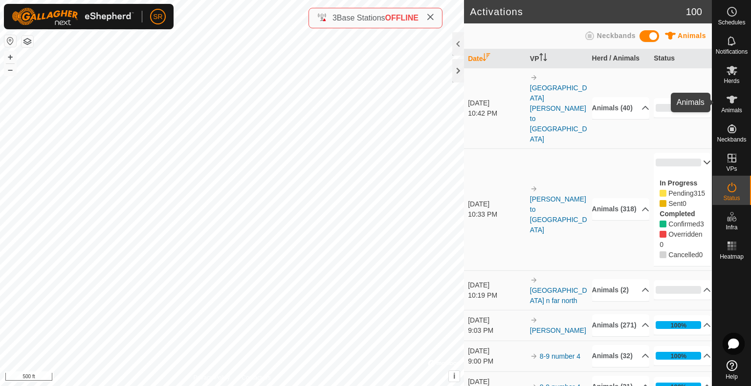
click at [732, 99] on icon at bounding box center [731, 100] width 11 height 8
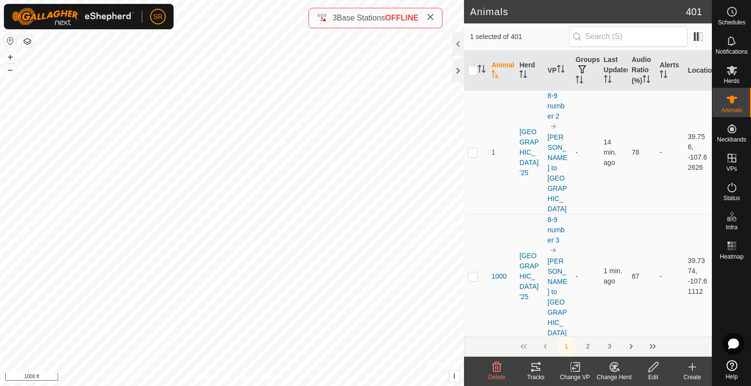
click at [533, 365] on icon at bounding box center [536, 368] width 12 height 12
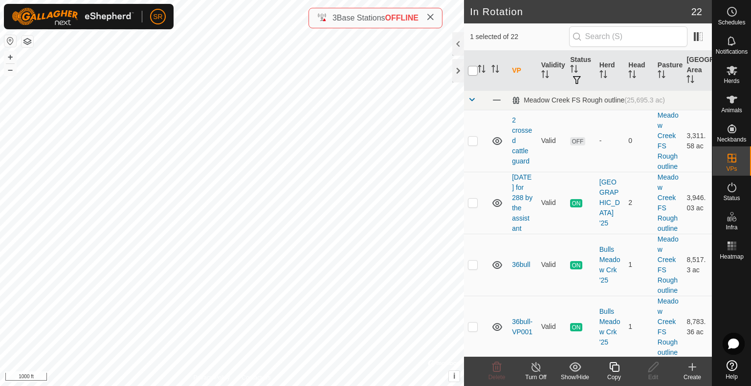
click at [474, 73] on input "checkbox" at bounding box center [473, 71] width 10 height 10
click at [469, 72] on input "checkbox" at bounding box center [473, 71] width 10 height 10
click at [724, 103] on es-animals-svg-icon at bounding box center [732, 100] width 18 height 16
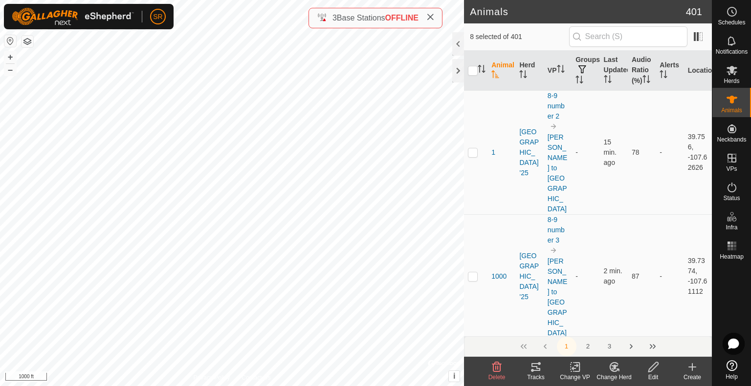
click at [571, 367] on icon at bounding box center [575, 368] width 12 height 12
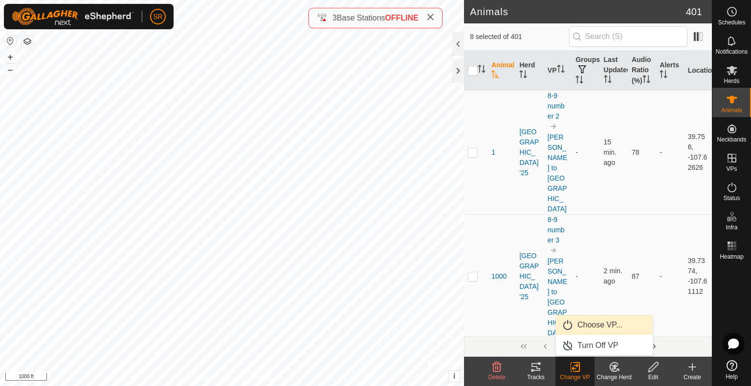
click at [619, 328] on link "Choose VP..." at bounding box center [604, 326] width 97 height 20
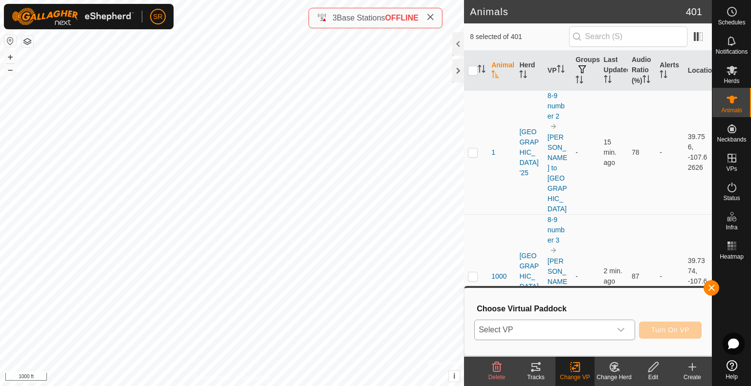
click at [618, 328] on icon "dropdown trigger" at bounding box center [620, 330] width 7 height 4
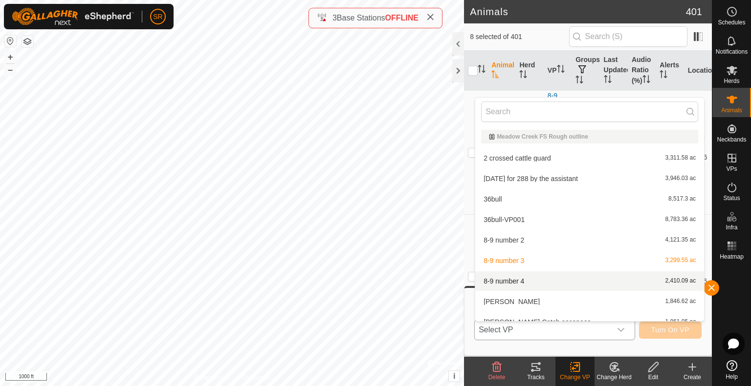
scroll to position [11, 0]
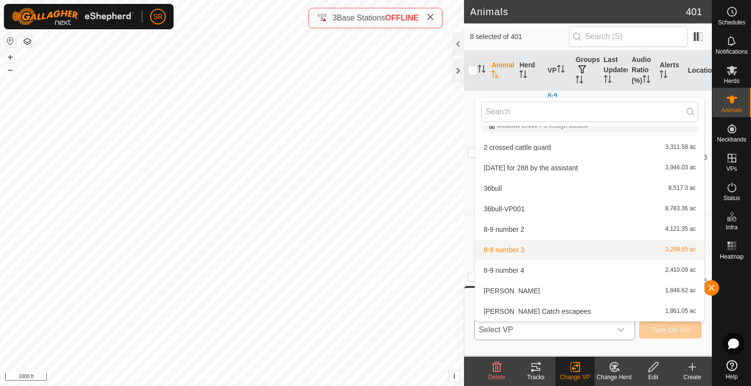
click at [571, 255] on li "8-9 number 3 3,299.55 ac" at bounding box center [589, 250] width 229 height 20
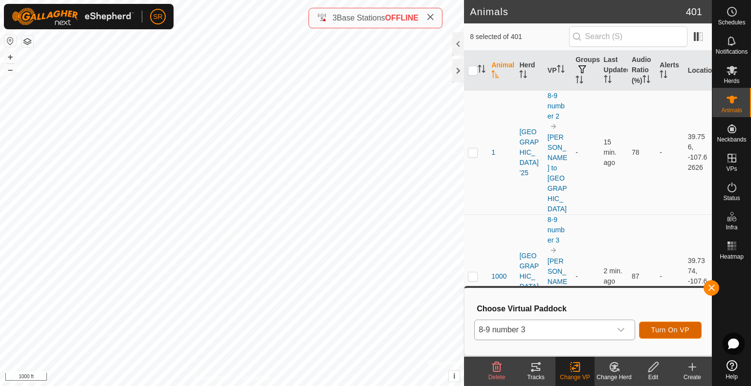
click at [682, 330] on span "Turn On VP" at bounding box center [670, 330] width 38 height 8
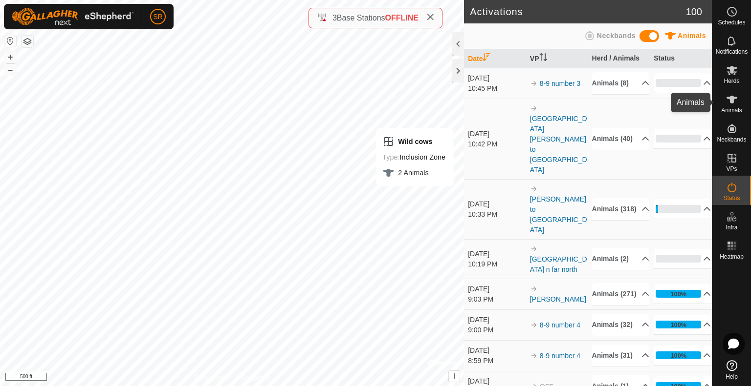
click at [735, 103] on icon at bounding box center [732, 100] width 12 height 12
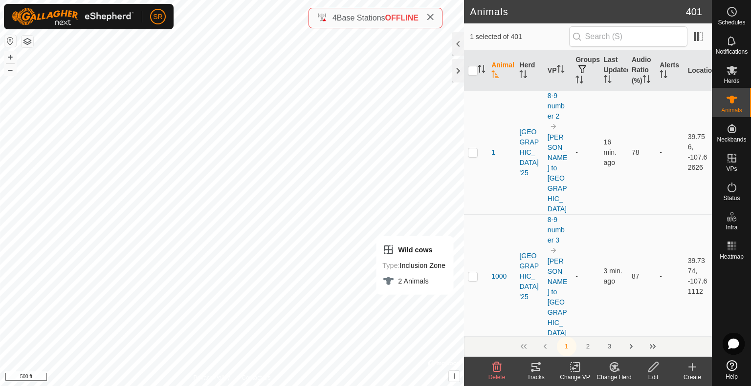
click at [539, 373] on div "Tracks" at bounding box center [535, 377] width 39 height 9
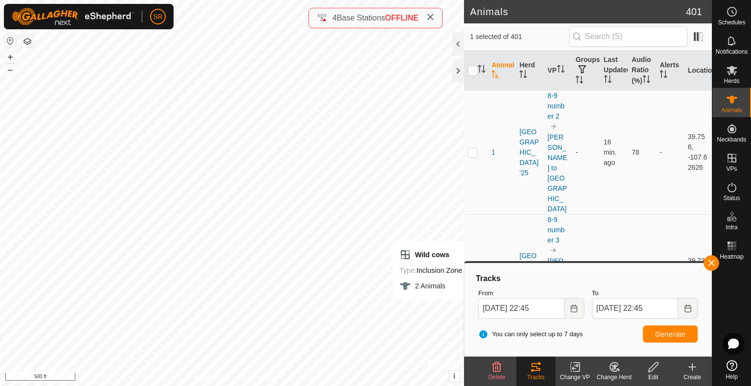
click at [471, 289] on body "SR Schedules Notifications Herds Animals Neckbands VPs Status Infra Heatmap Hel…" at bounding box center [375, 193] width 751 height 386
click at [710, 265] on button "button" at bounding box center [711, 264] width 16 height 16
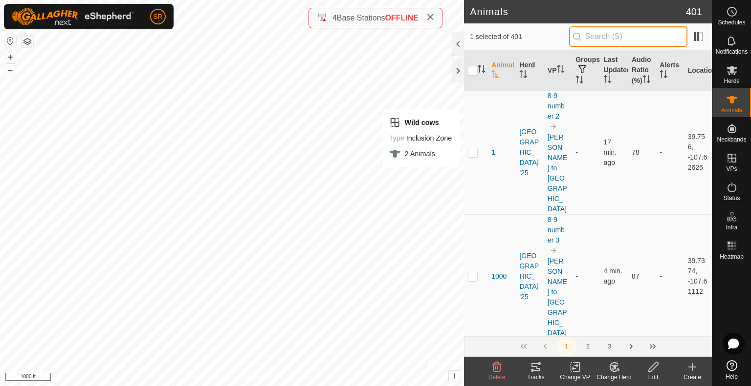
click at [627, 42] on input "text" at bounding box center [628, 36] width 118 height 21
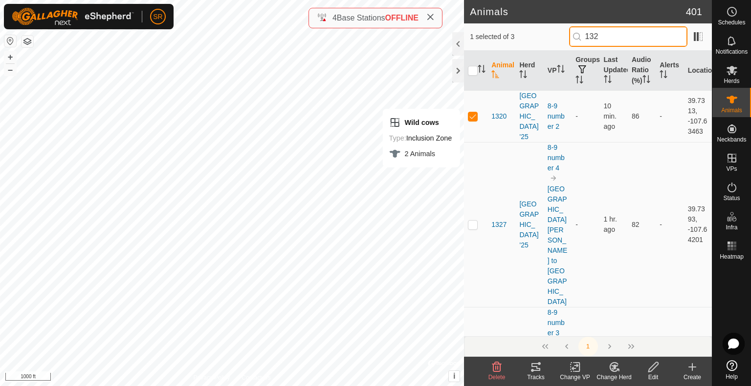
type input "1320"
checkbox input "true"
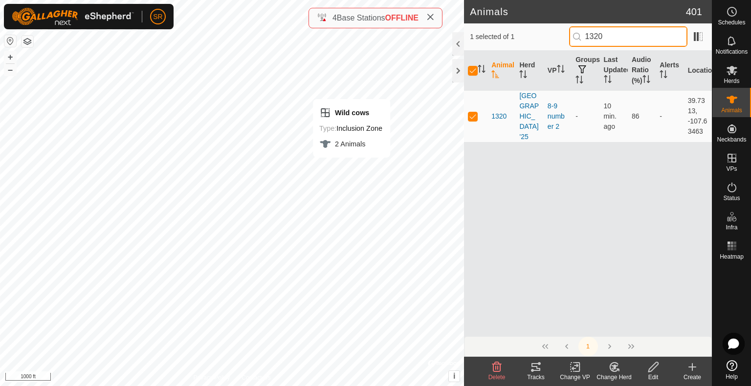
type input "1320"
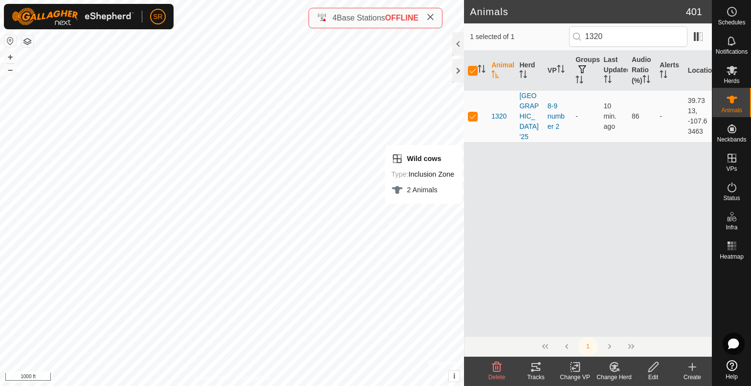
click at [536, 371] on icon at bounding box center [536, 368] width 12 height 12
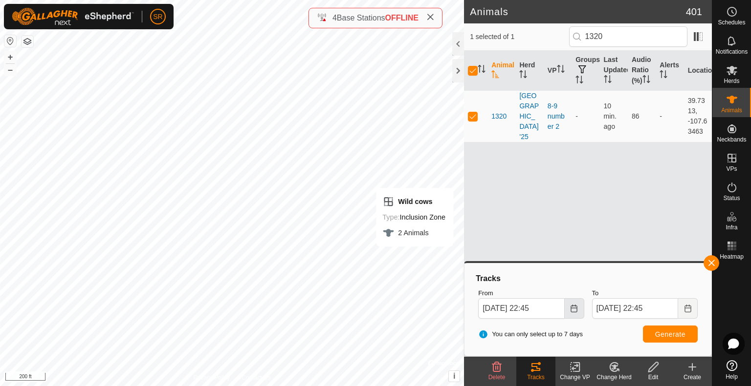
click at [570, 309] on icon "Choose Date" at bounding box center [574, 309] width 8 height 8
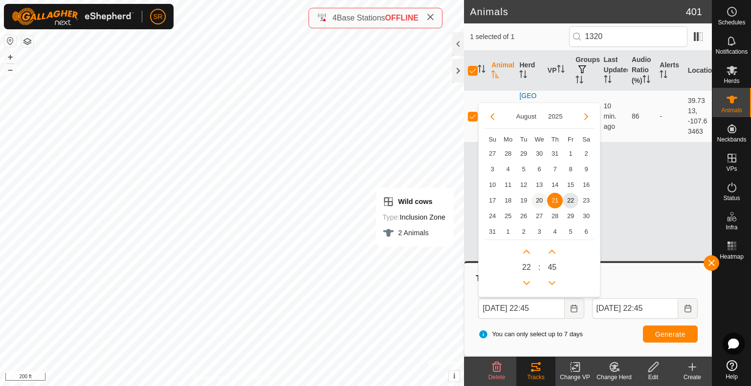
click at [537, 201] on span "20" at bounding box center [539, 201] width 16 height 16
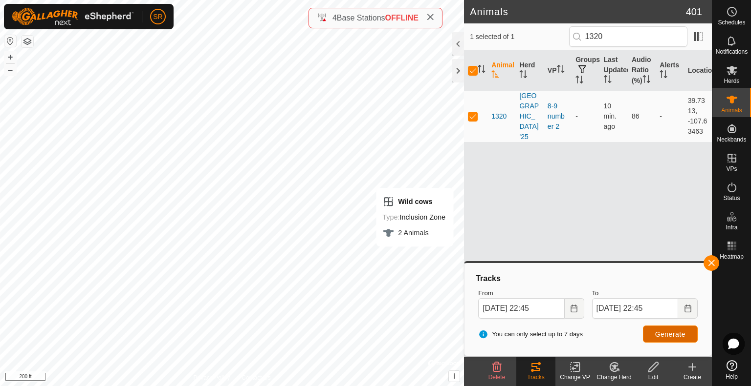
click at [667, 333] on span "Generate" at bounding box center [670, 335] width 30 height 8
click at [575, 309] on icon "Choose Date" at bounding box center [574, 309] width 8 height 8
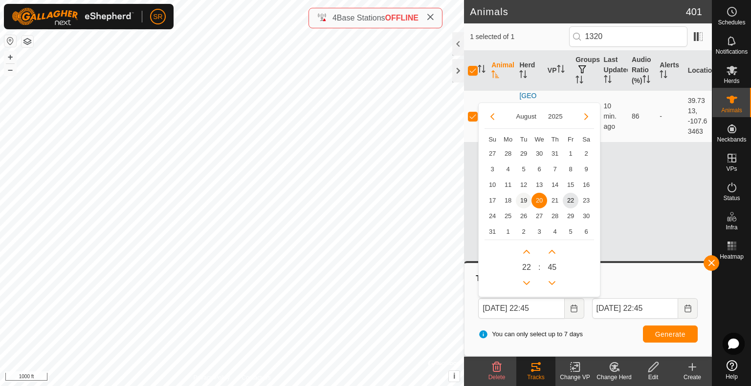
click at [525, 197] on span "19" at bounding box center [523, 201] width 16 height 16
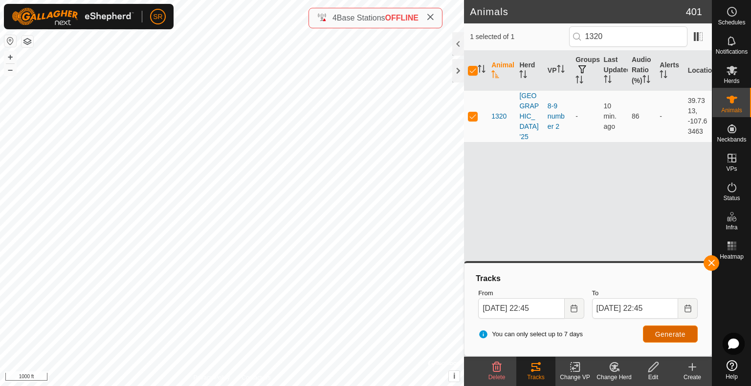
click at [659, 331] on span "Generate" at bounding box center [670, 335] width 30 height 8
click at [571, 309] on icon "Choose Date" at bounding box center [574, 309] width 8 height 8
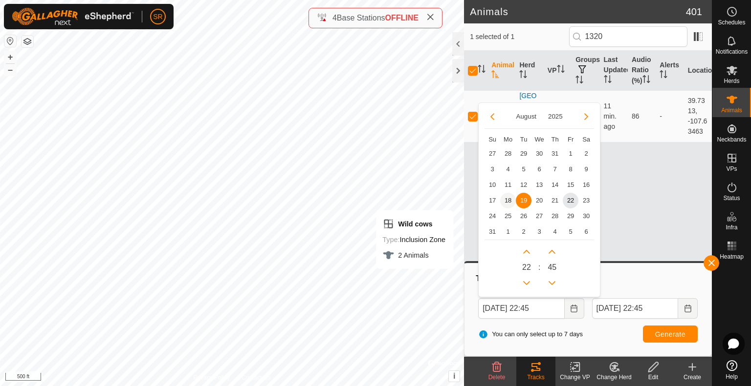
click at [510, 199] on span "18" at bounding box center [508, 201] width 16 height 16
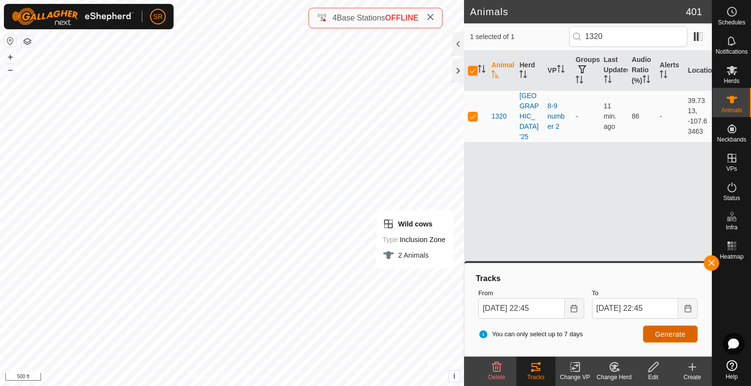
click at [663, 338] on span "Generate" at bounding box center [670, 335] width 30 height 8
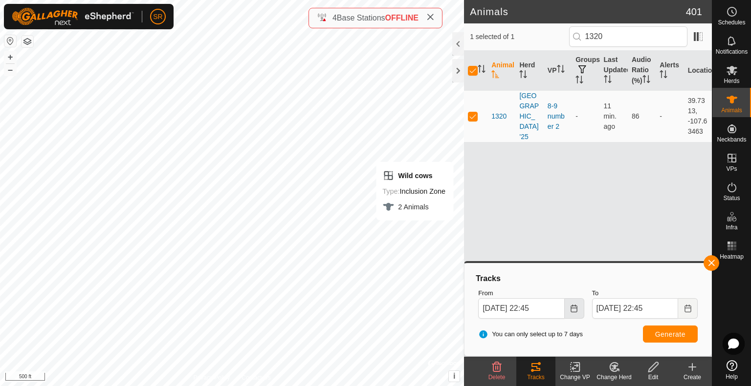
click at [570, 307] on icon "Choose Date" at bounding box center [574, 309] width 8 height 8
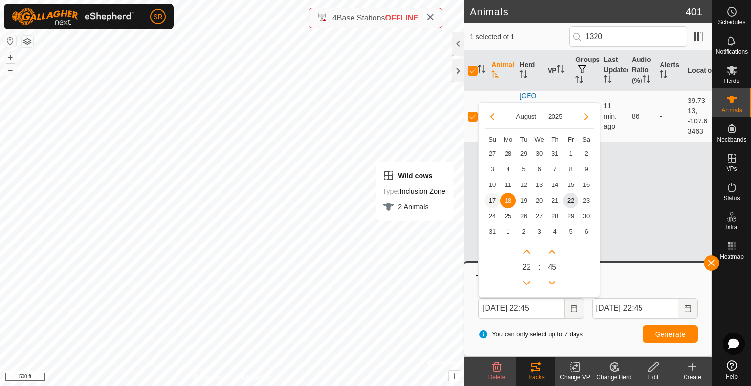
click at [491, 200] on span "17" at bounding box center [492, 201] width 16 height 16
type input "Aug 17, 2025 22:45"
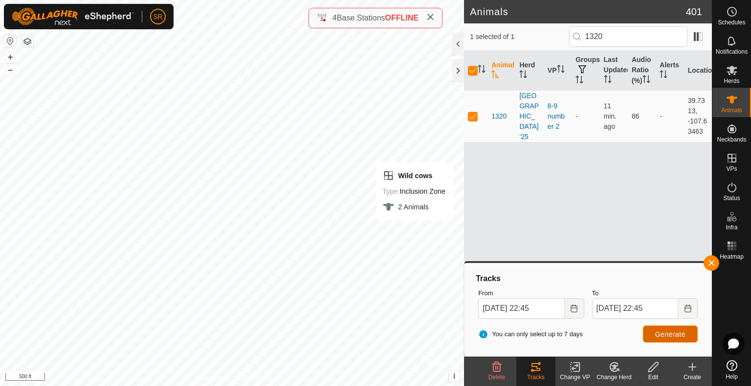
click at [657, 334] on span "Generate" at bounding box center [670, 335] width 30 height 8
click at [267, 48] on div "Wild cows Type: Inclusion Zone 2 Animals + – ⇧ i © Mapbox , © OpenStreetMap , I…" at bounding box center [232, 193] width 464 height 386
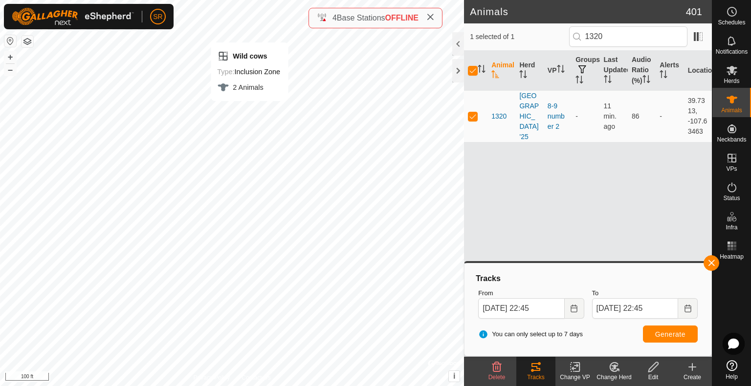
click at [252, 43] on div "Wild cows Type: Inclusion Zone 2 Animals + – ⇧ i © Mapbox , © OpenStreetMap , I…" at bounding box center [232, 193] width 464 height 386
click at [454, 386] on html "SR Schedules Notifications Herds Animals Neckbands VPs Status Infra Heatmap Hel…" at bounding box center [375, 193] width 751 height 386
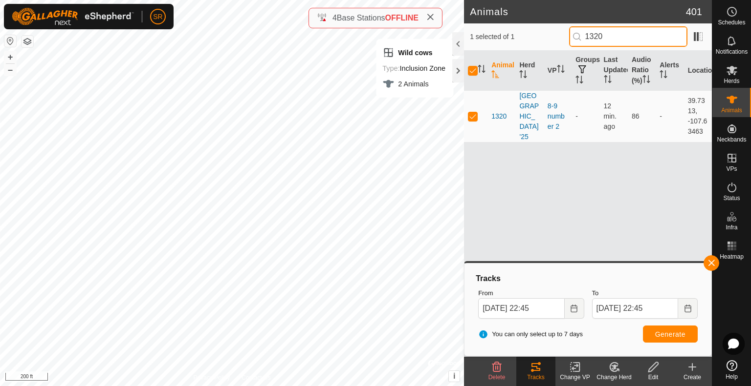
click at [630, 32] on input "1320" at bounding box center [628, 36] width 118 height 21
type input "222"
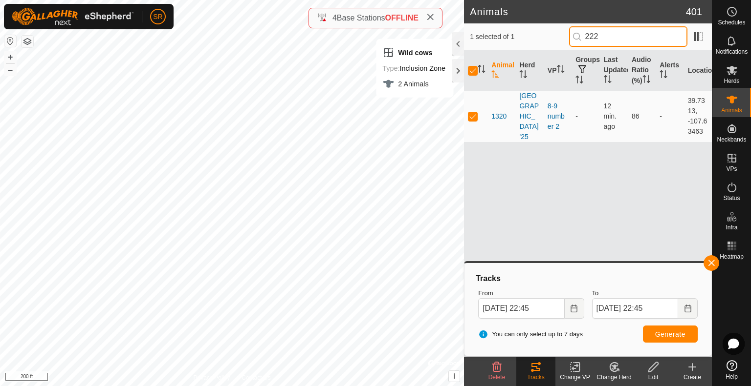
checkbox input "false"
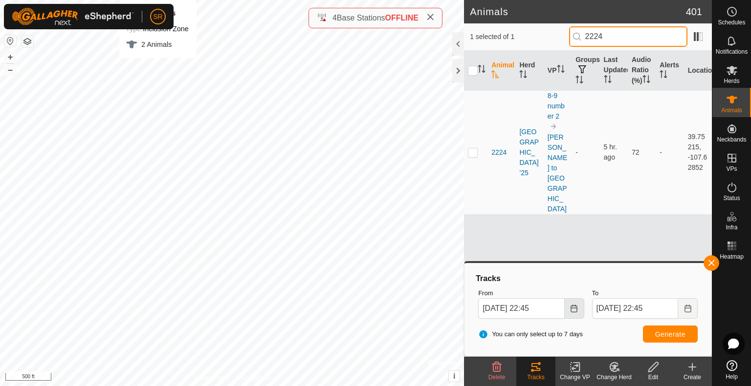
type input "2224"
click at [570, 310] on icon "Choose Date" at bounding box center [574, 309] width 8 height 8
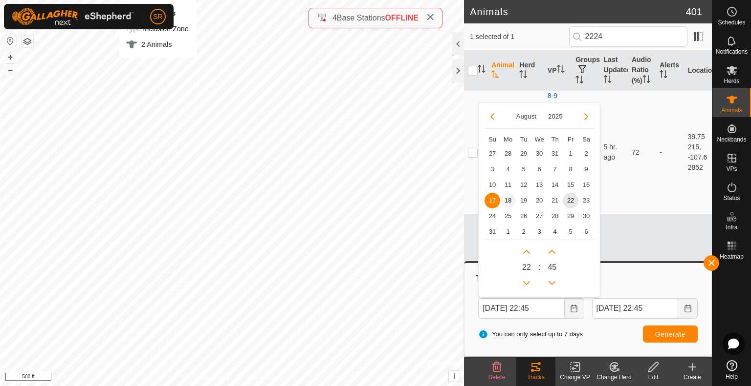
click at [508, 203] on span "18" at bounding box center [508, 201] width 16 height 16
type input "Aug 18, 2025 22:45"
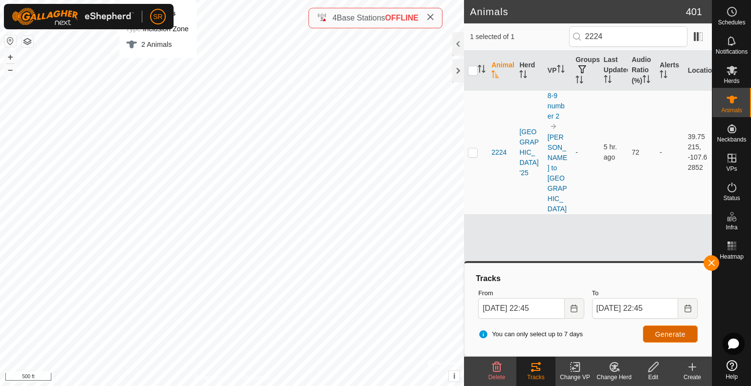
click at [671, 340] on button "Generate" at bounding box center [670, 334] width 55 height 17
click at [712, 261] on button "button" at bounding box center [711, 264] width 16 height 16
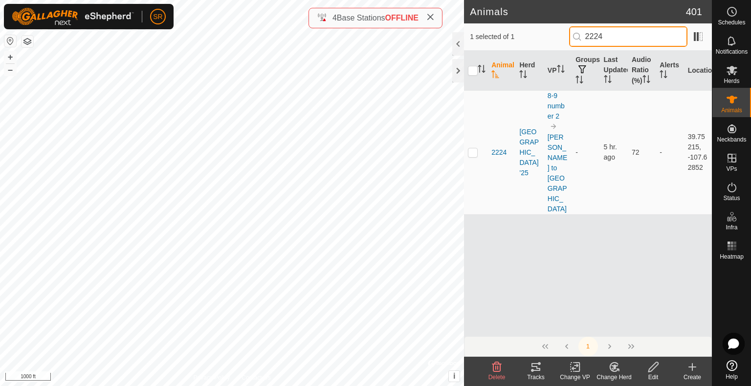
click at [619, 39] on input "2224" at bounding box center [628, 36] width 118 height 21
click at [475, 145] on td at bounding box center [475, 152] width 23 height 124
checkbox input "true"
click at [473, 76] on input "checkbox" at bounding box center [473, 71] width 10 height 10
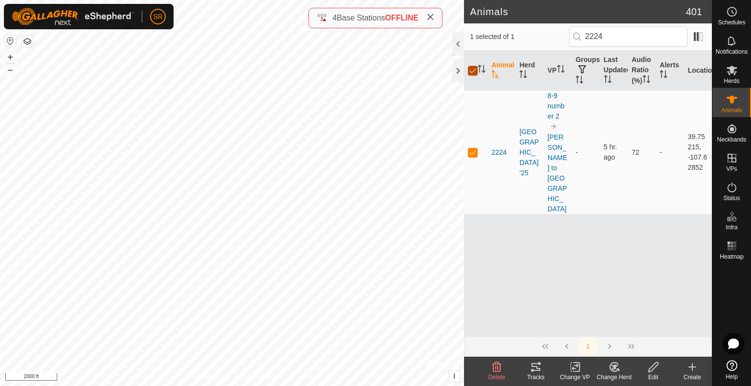
checkbox input "false"
click at [473, 149] on p-checkbox at bounding box center [473, 153] width 10 height 8
checkbox input "true"
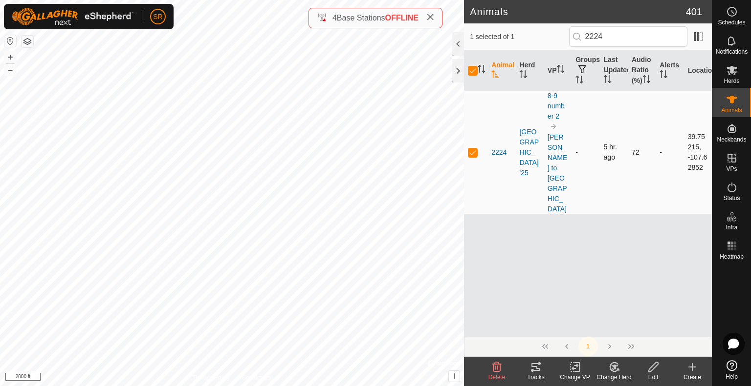
click at [471, 149] on p-checkbox at bounding box center [473, 153] width 10 height 8
checkbox input "false"
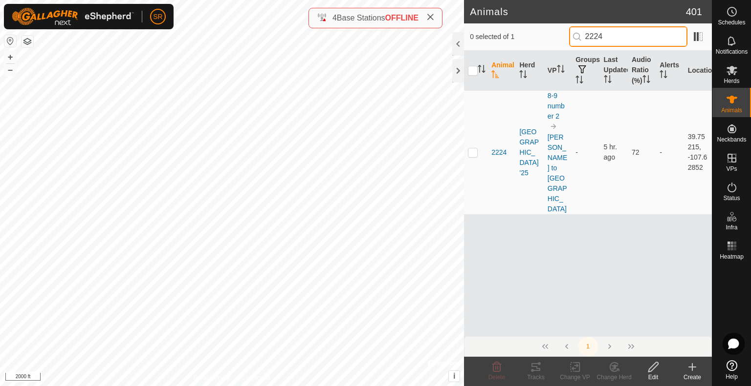
drag, startPoint x: 629, startPoint y: 36, endPoint x: 576, endPoint y: 41, distance: 53.5
click at [576, 41] on p-iconfield "2224" at bounding box center [628, 36] width 118 height 21
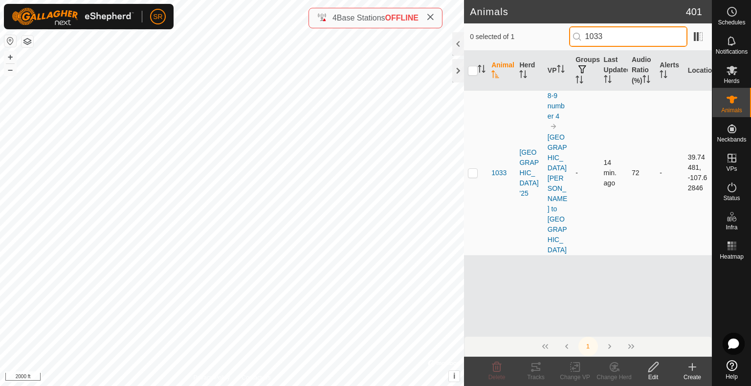
type input "1033"
click at [469, 156] on td at bounding box center [475, 172] width 23 height 165
checkbox input "true"
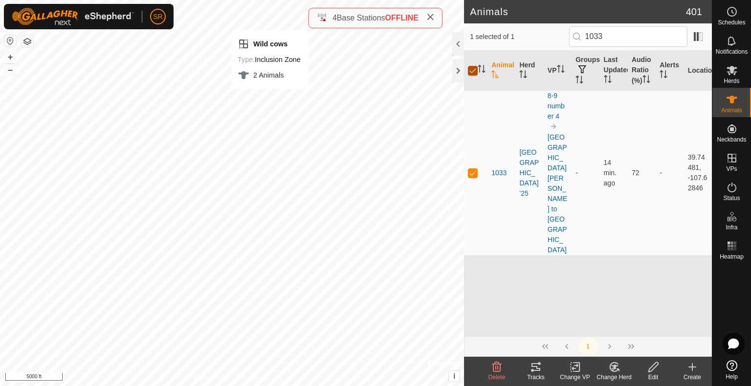
click at [471, 76] on input "checkbox" at bounding box center [473, 71] width 10 height 10
checkbox input "false"
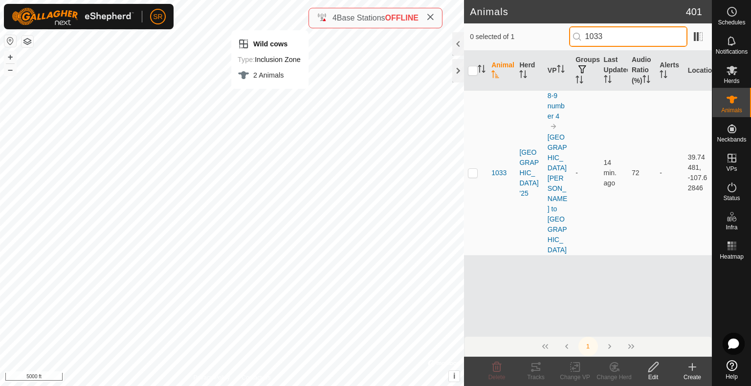
drag, startPoint x: 640, startPoint y: 29, endPoint x: 517, endPoint y: 40, distance: 123.6
click at [517, 40] on div "0 selected of 1 1033" at bounding box center [588, 36] width 236 height 21
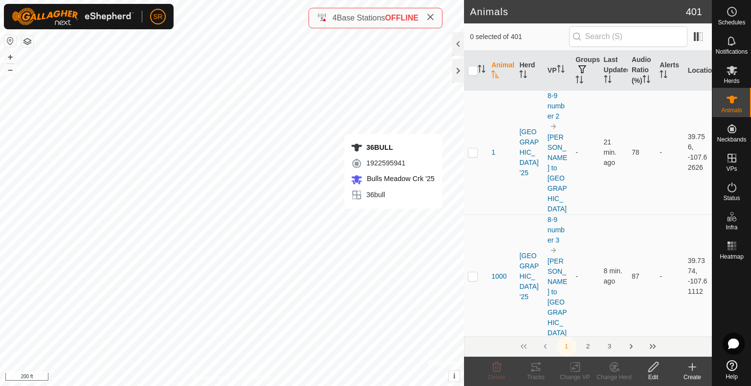
checkbox input "true"
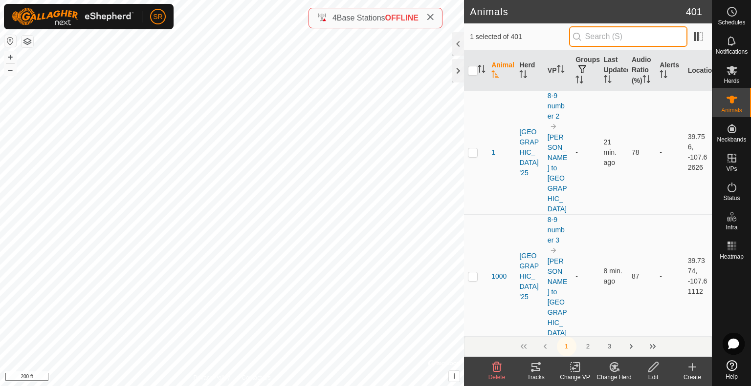
click at [615, 38] on input "text" at bounding box center [628, 36] width 118 height 21
type input "36b"
checkbox input "true"
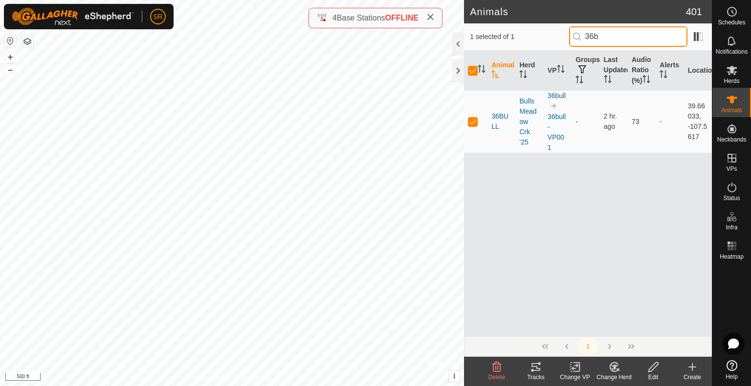
type input "36b"
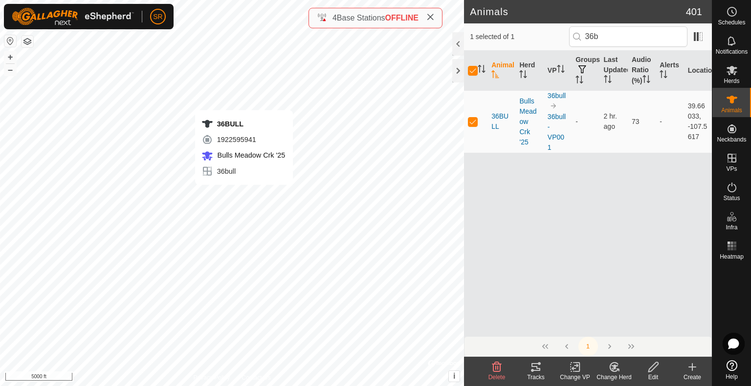
checkbox input "false"
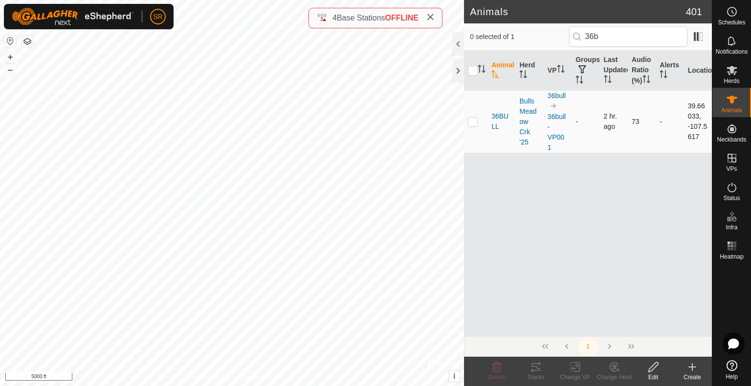
click at [477, 126] on p-checkbox at bounding box center [473, 122] width 10 height 8
checkbox input "true"
click at [696, 32] on span at bounding box center [698, 37] width 16 height 16
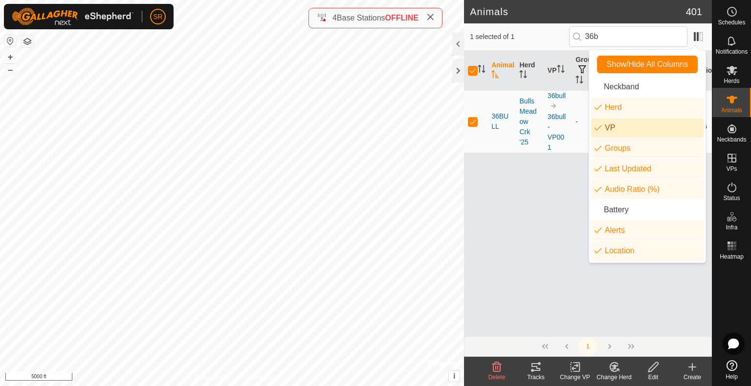
click at [550, 222] on div "Animal Herd VP Groups Last Updated Audio Ratio (%) Alerts Location 36BULL Bulls…" at bounding box center [588, 194] width 248 height 286
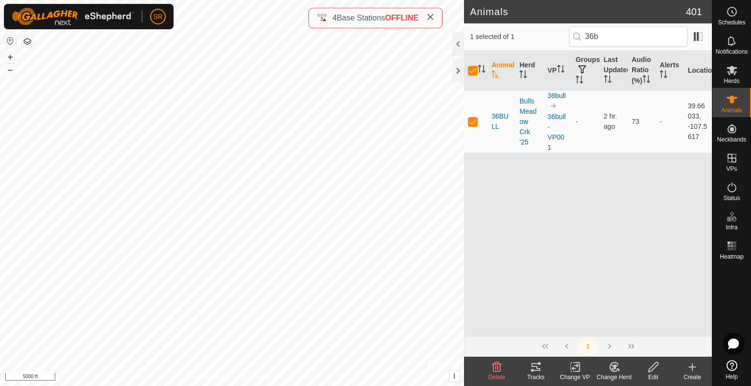
click at [532, 371] on icon at bounding box center [535, 368] width 9 height 8
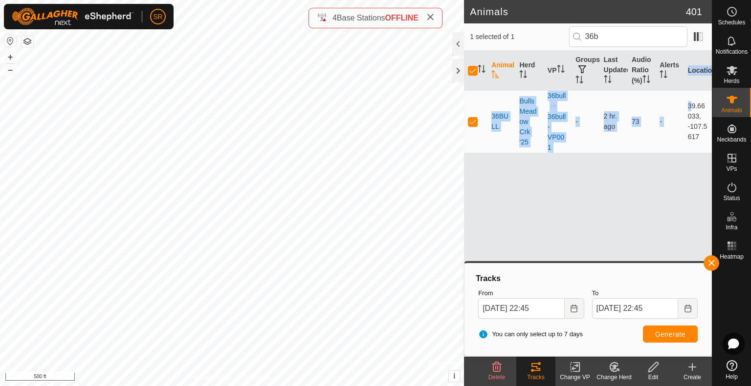
drag, startPoint x: 686, startPoint y: 113, endPoint x: 704, endPoint y: 167, distance: 56.9
click at [704, 167] on div "Animal Herd VP Groups Last Updated Audio Ratio (%) Alerts Location 36BULL Bulls…" at bounding box center [588, 194] width 248 height 286
copy table "Animal Herd VP Groups Last Updated Audio Ratio (%) Alerts Location 36BULL Bulls…"
click at [708, 260] on button "button" at bounding box center [711, 264] width 16 height 16
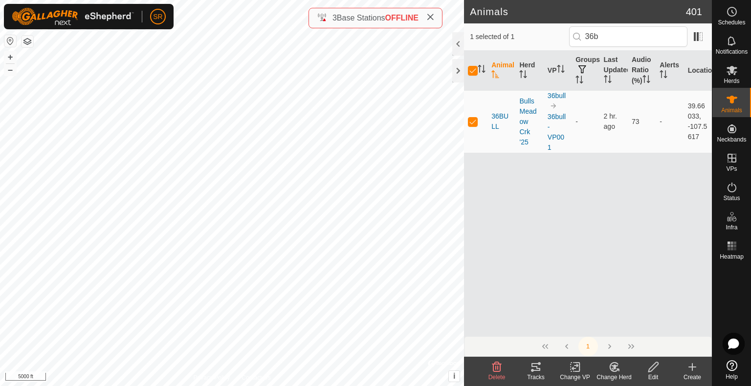
click at [575, 371] on icon at bounding box center [575, 368] width 12 height 12
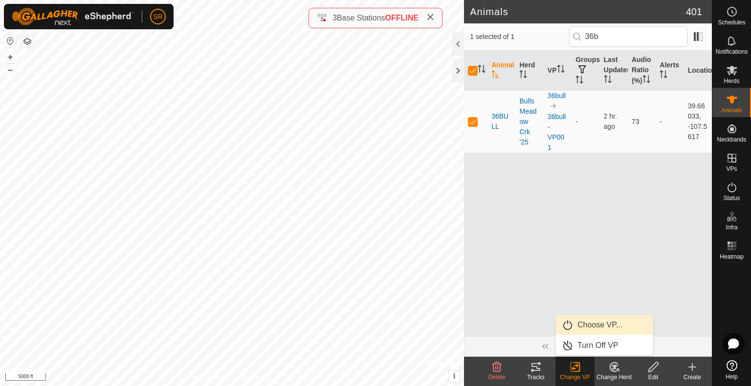
click at [585, 329] on link "Choose VP..." at bounding box center [604, 326] width 97 height 20
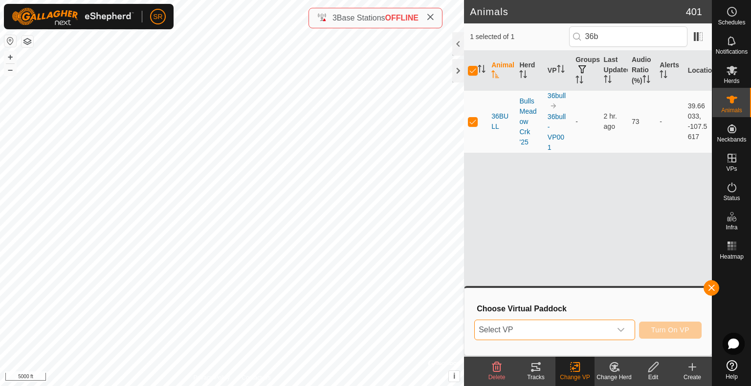
click at [537, 334] on span "Select VP" at bounding box center [542, 331] width 136 height 20
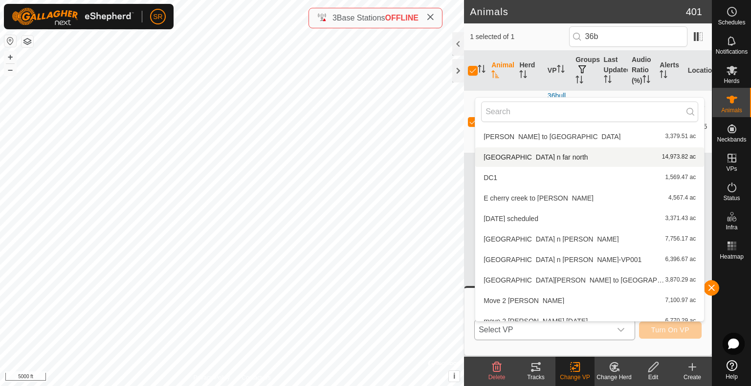
scroll to position [223, 0]
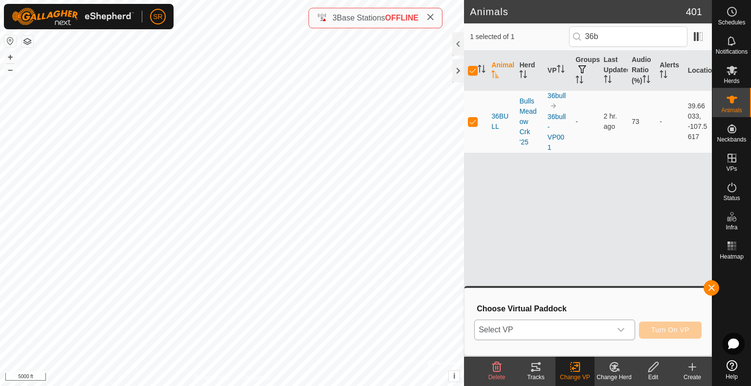
click at [534, 335] on span "Select VP" at bounding box center [542, 331] width 136 height 20
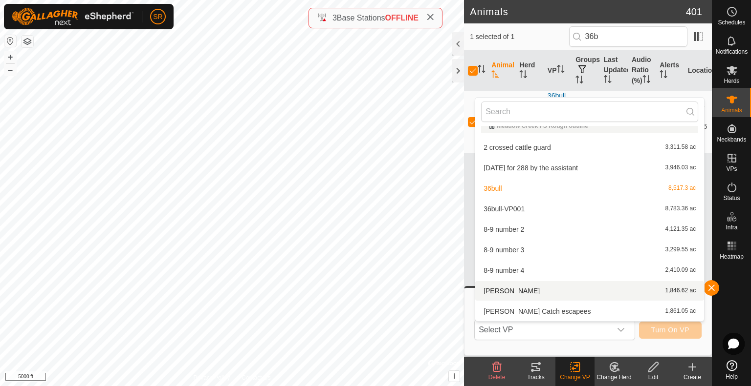
scroll to position [278, 0]
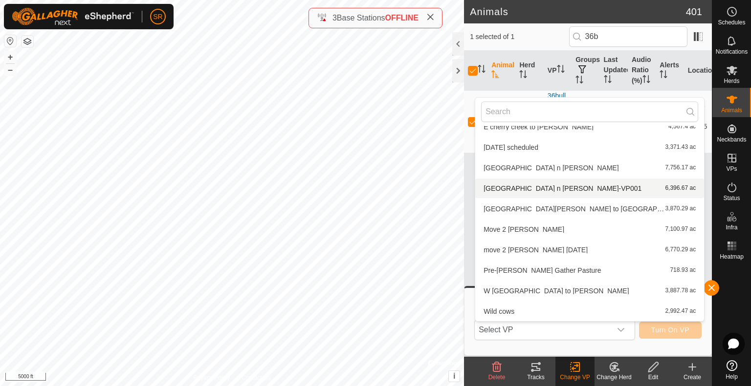
click at [519, 187] on li "Lake n Deep creek Ridge n clark-VP001 6,396.67 ac" at bounding box center [589, 189] width 229 height 20
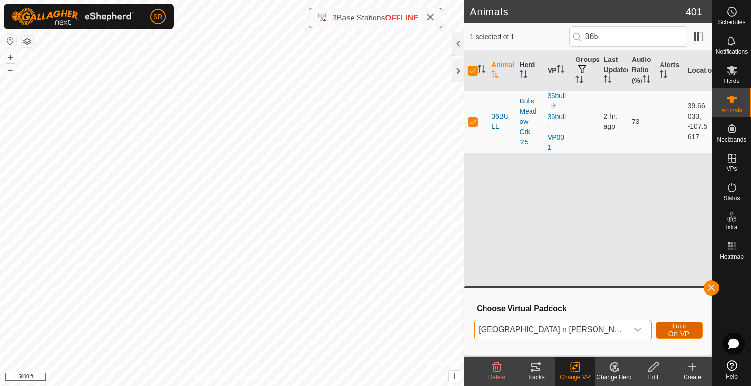
click at [679, 326] on span "Turn On VP" at bounding box center [678, 330] width 22 height 16
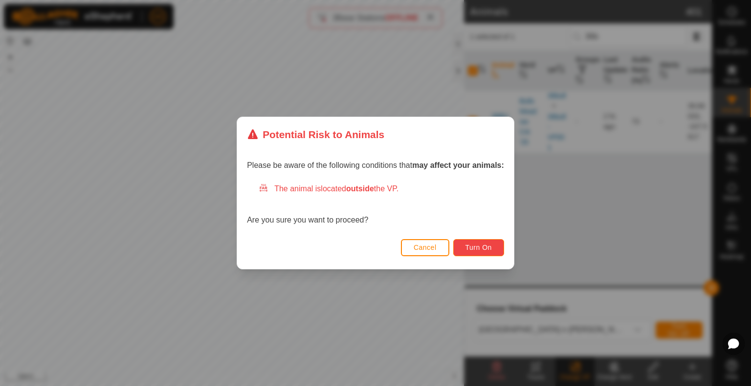
click at [488, 248] on span "Turn On" at bounding box center [478, 248] width 26 height 8
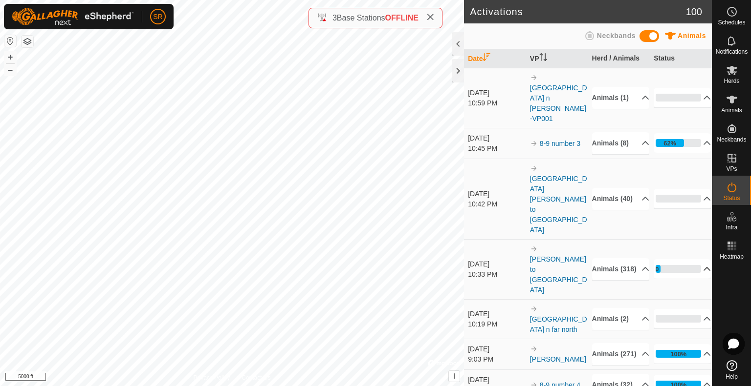
click at [695, 259] on p-accordion-header "10%" at bounding box center [681, 269] width 57 height 20
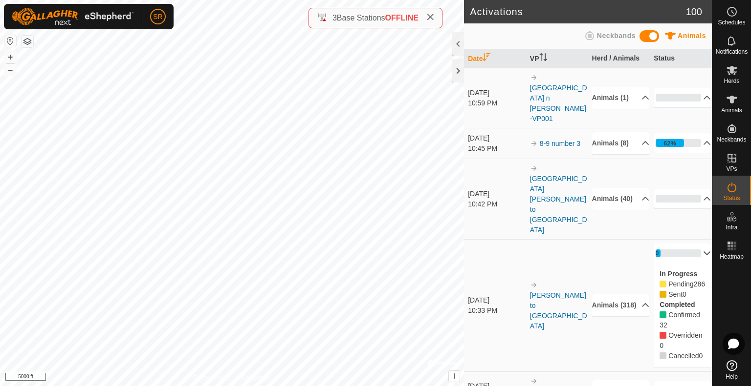
click at [692, 244] on p-accordion-header "10%" at bounding box center [681, 254] width 57 height 20
